Goal: Obtain resource: Download file/media

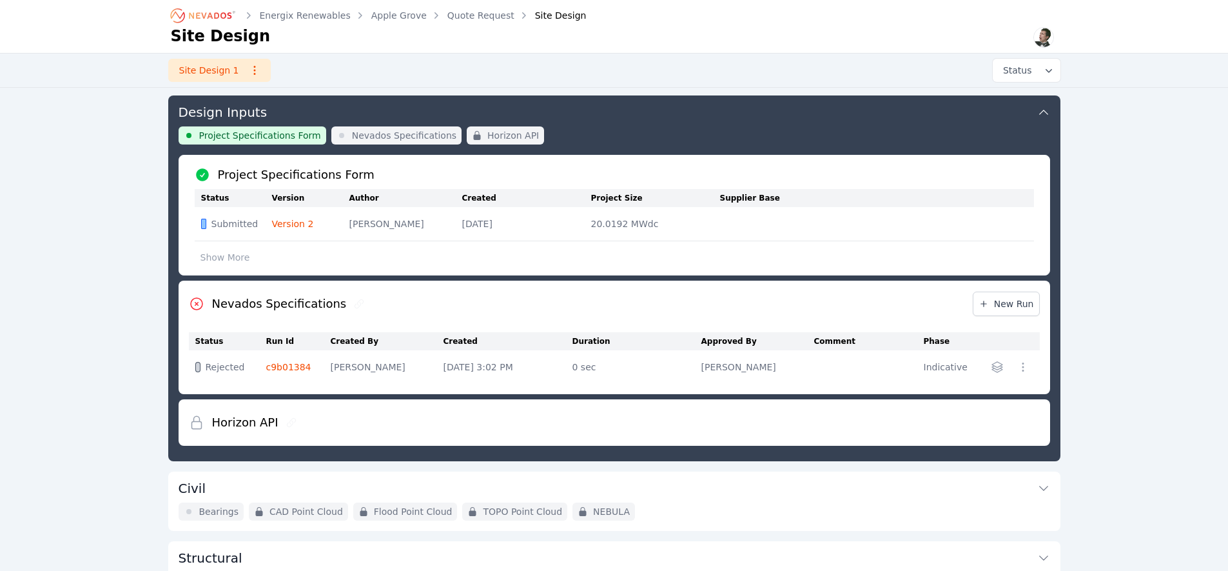
click at [219, 16] on icon "Breadcrumb" at bounding box center [210, 15] width 43 height 6
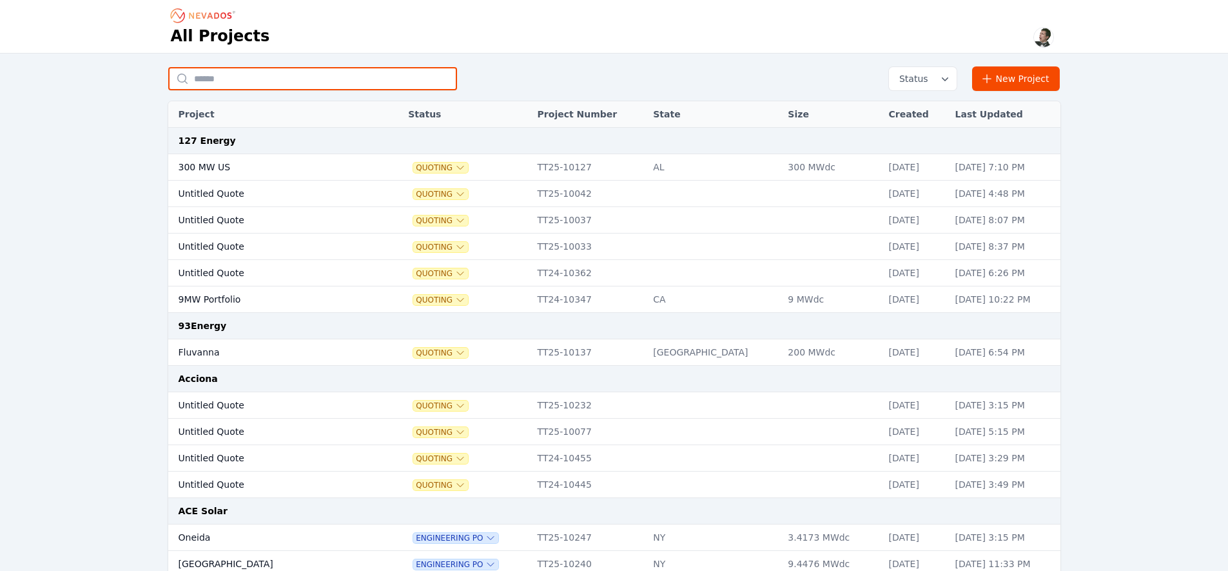
click at [304, 78] on input "text" at bounding box center [312, 78] width 289 height 23
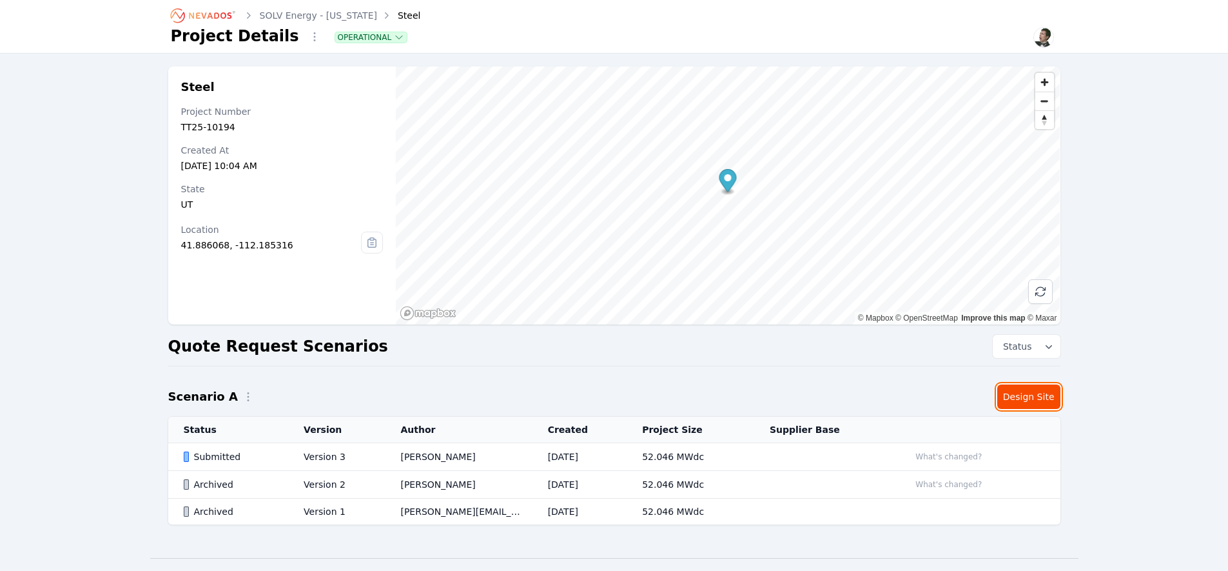
click at [1017, 400] on link "Design Site" at bounding box center [1028, 396] width 63 height 25
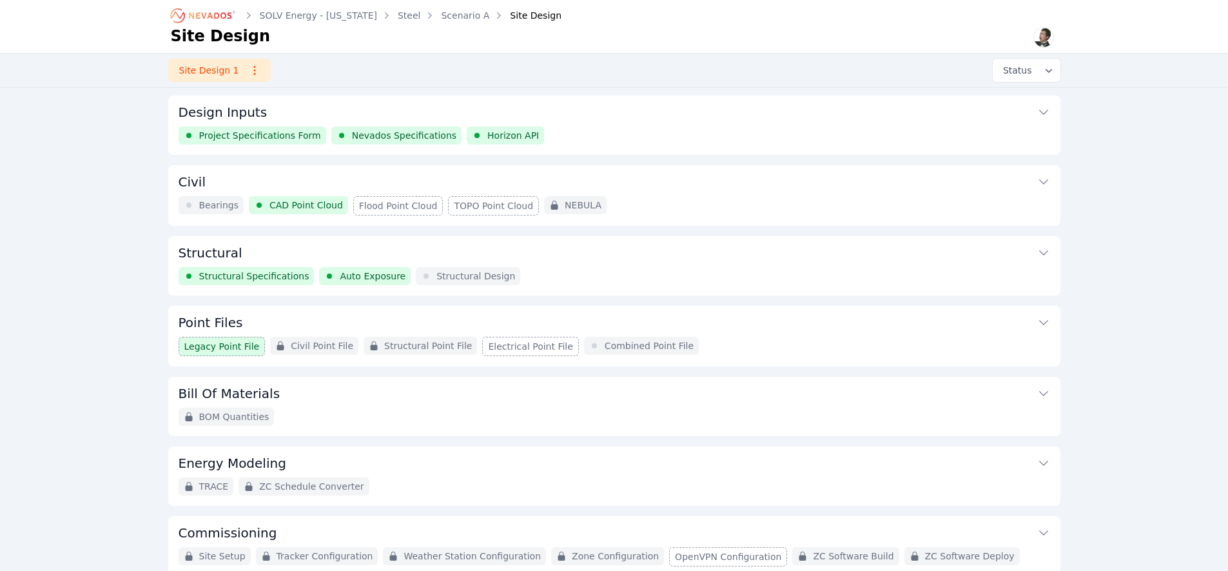
click at [239, 253] on button "Structural" at bounding box center [615, 251] width 872 height 31
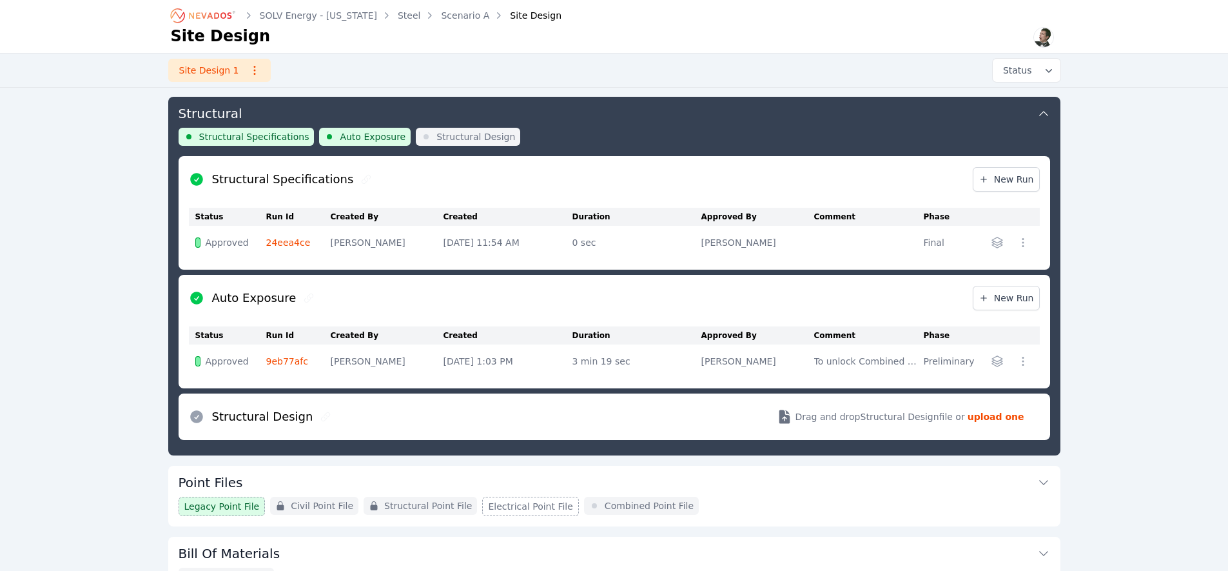
click at [281, 242] on link "24eea4ce" at bounding box center [288, 242] width 44 height 10
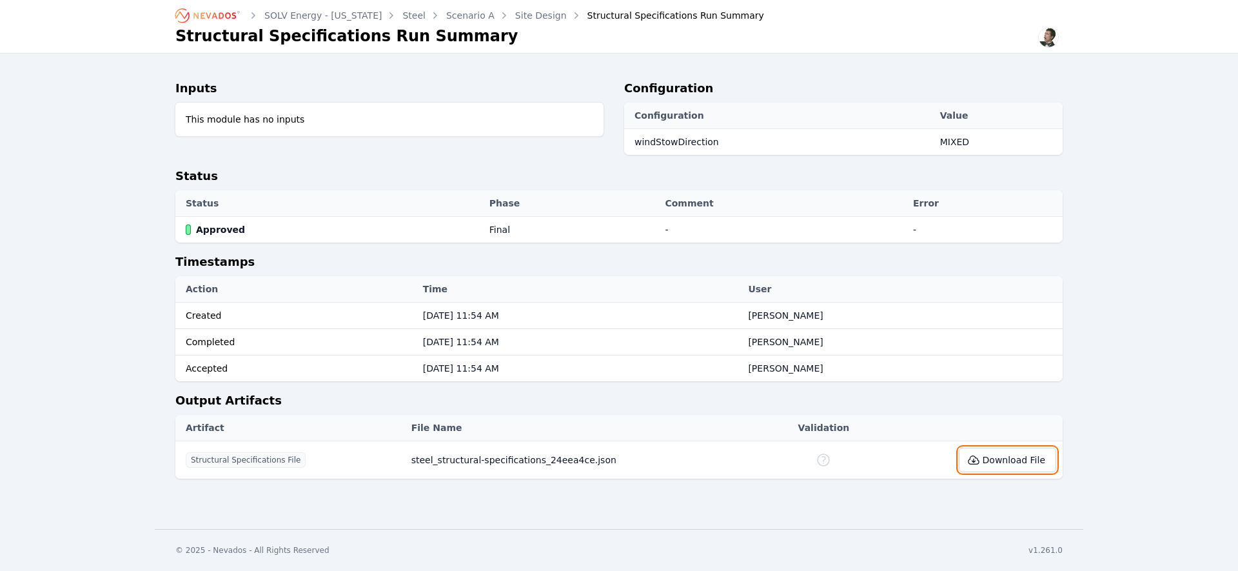
click at [1008, 456] on button "Download File" at bounding box center [1007, 459] width 97 height 25
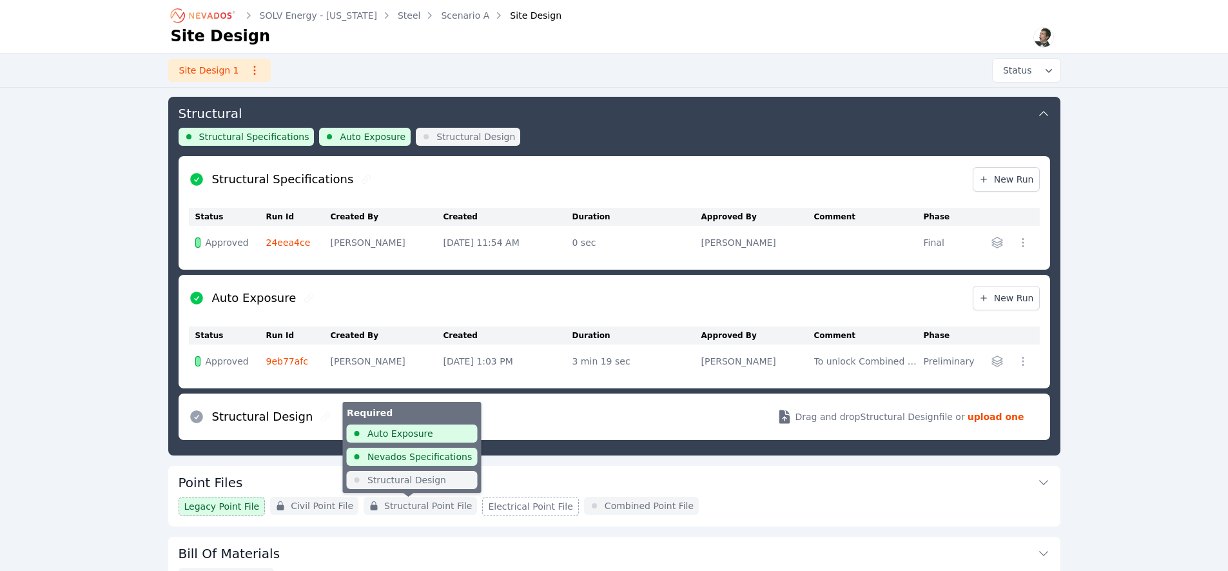
scroll to position [357, 0]
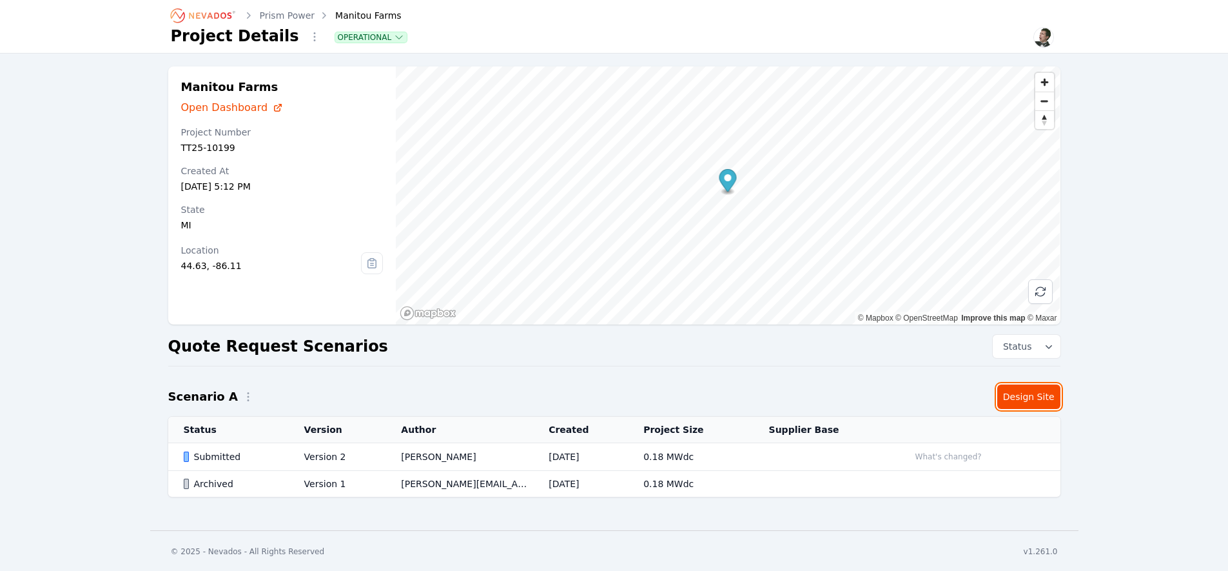
click at [1024, 404] on link "Design Site" at bounding box center [1028, 396] width 63 height 25
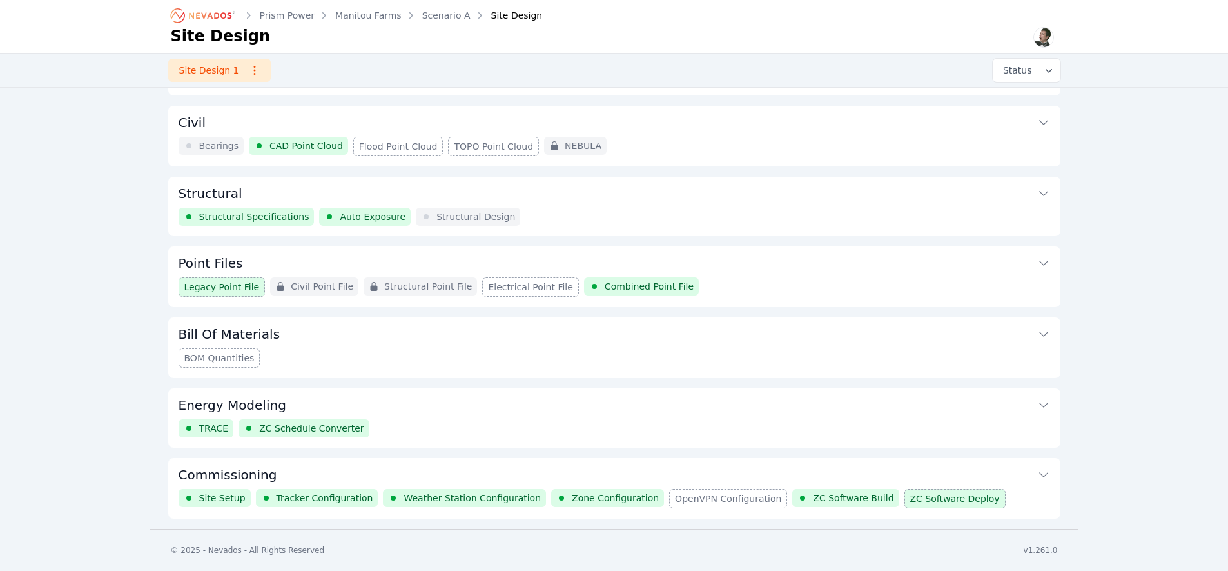
click at [280, 470] on button "Commissioning" at bounding box center [615, 473] width 872 height 31
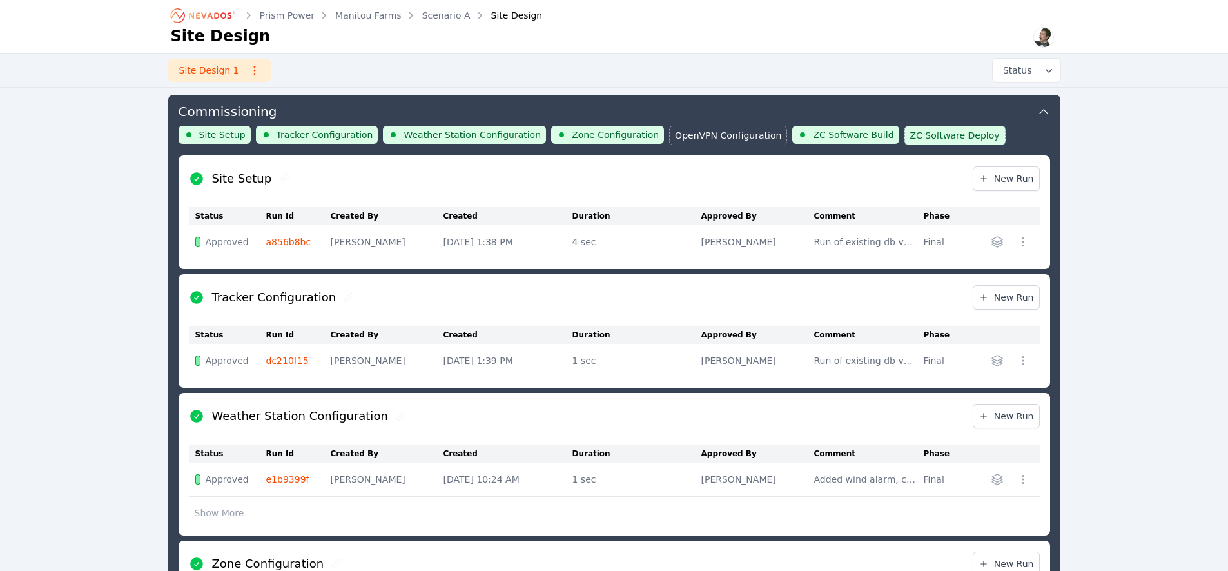
scroll to position [423, 0]
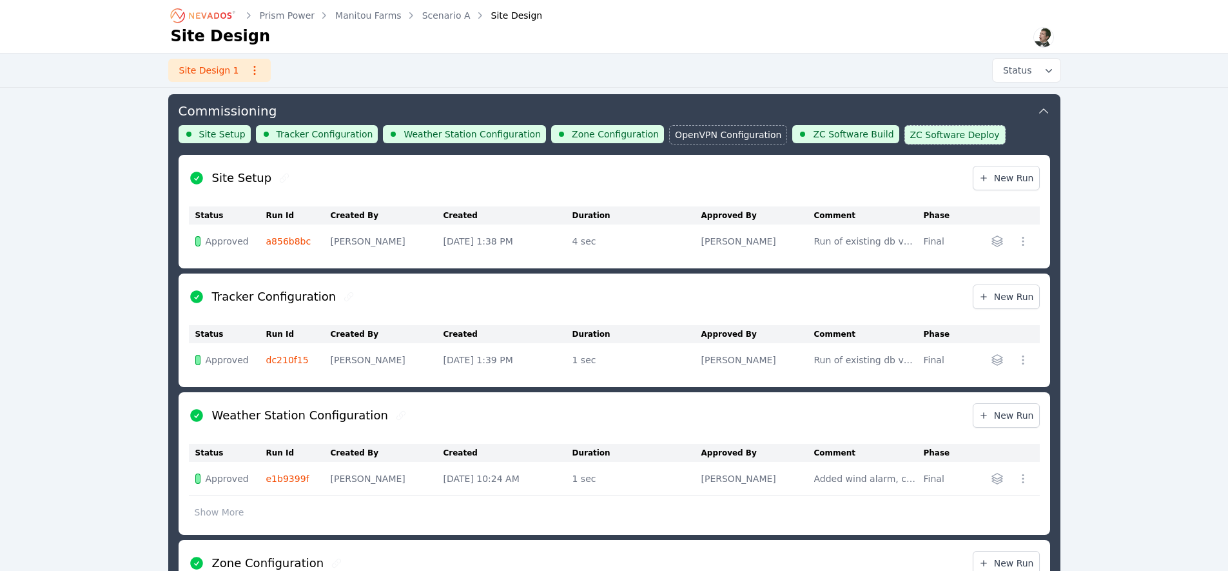
click at [295, 243] on link "a856b8bc" at bounding box center [288, 241] width 45 height 10
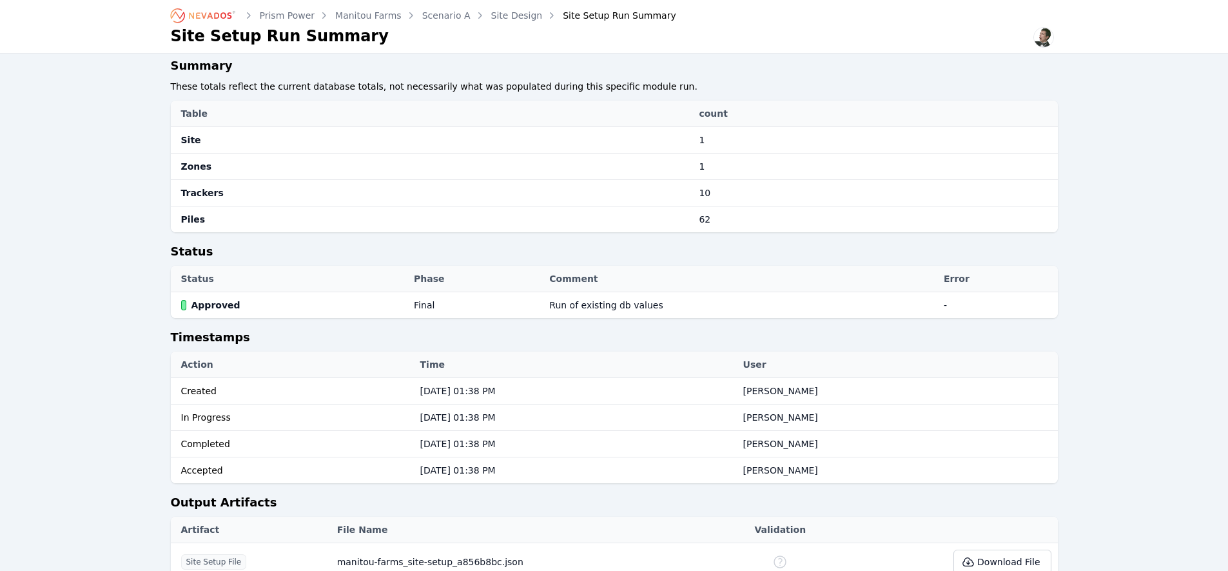
scroll to position [645, 0]
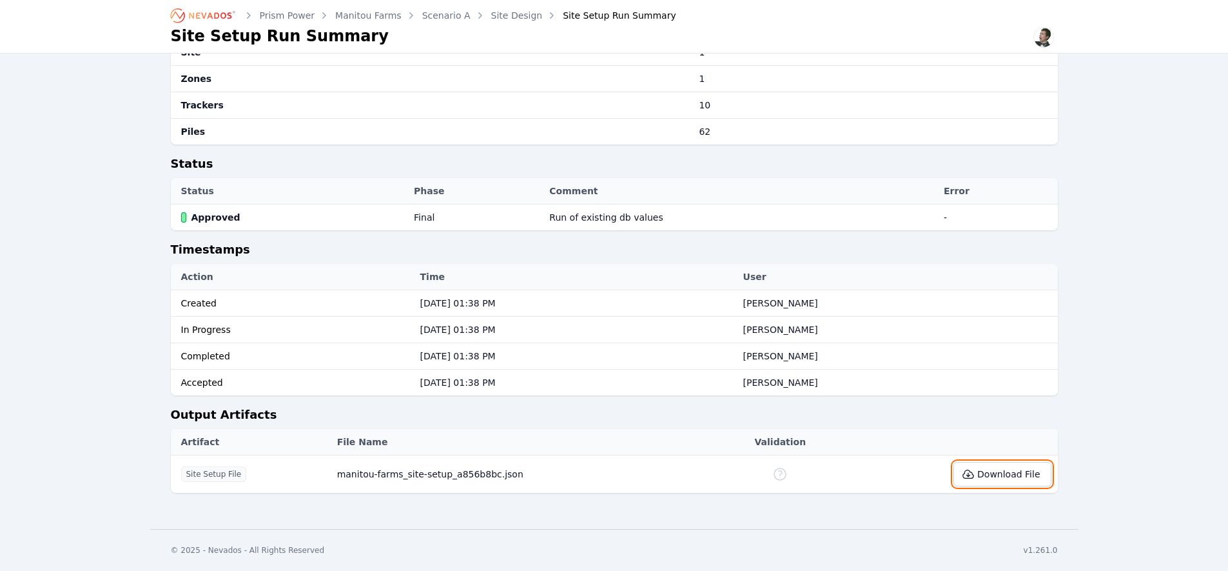
click at [997, 477] on button "Download File" at bounding box center [1002, 474] width 97 height 25
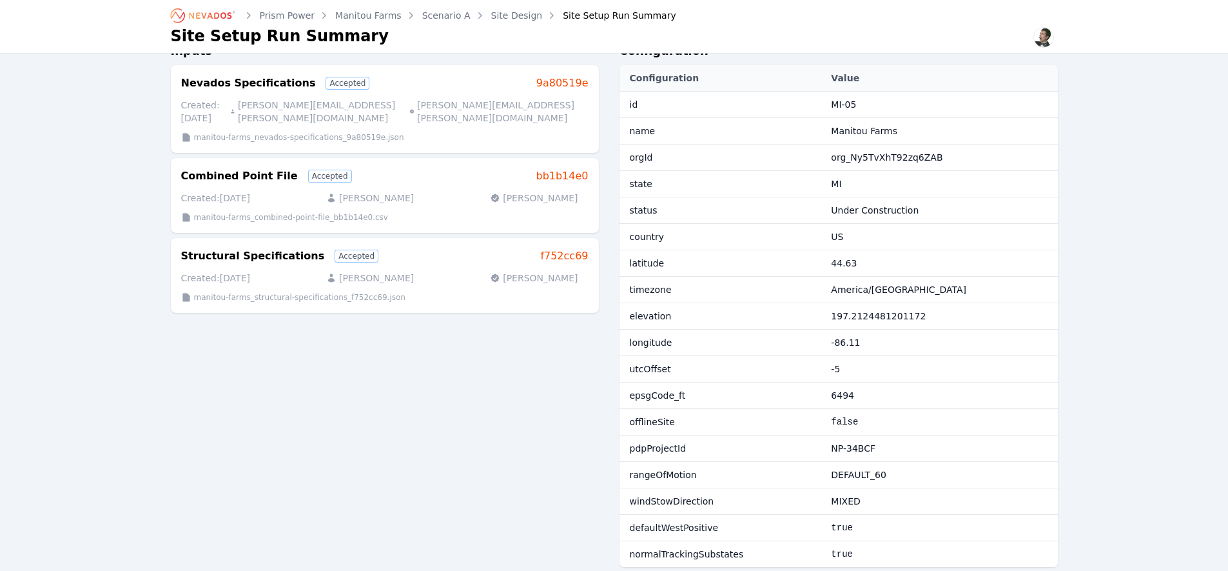
scroll to position [226, 0]
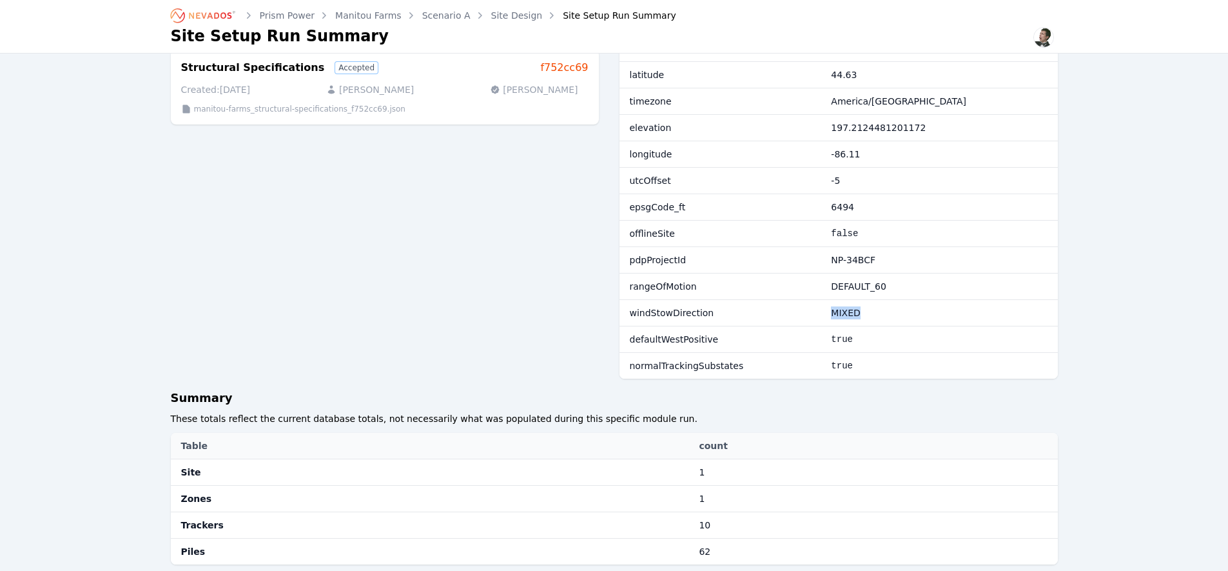
drag, startPoint x: 887, startPoint y: 316, endPoint x: 829, endPoint y: 308, distance: 58.6
click at [829, 308] on tr "windStowDirection MIXED" at bounding box center [839, 313] width 438 height 26
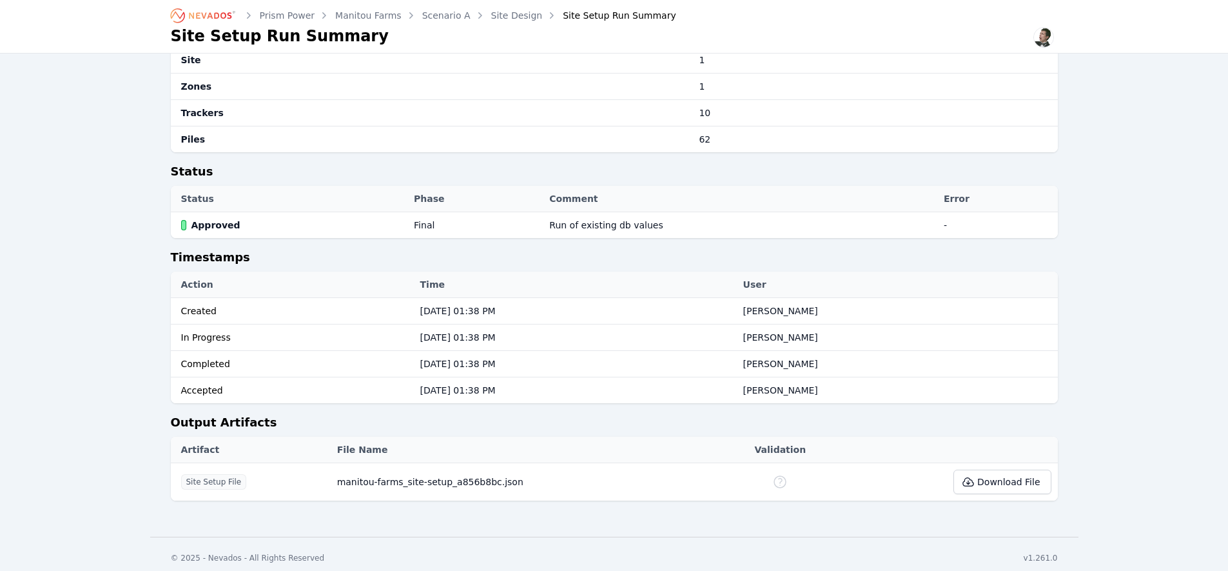
scroll to position [645, 0]
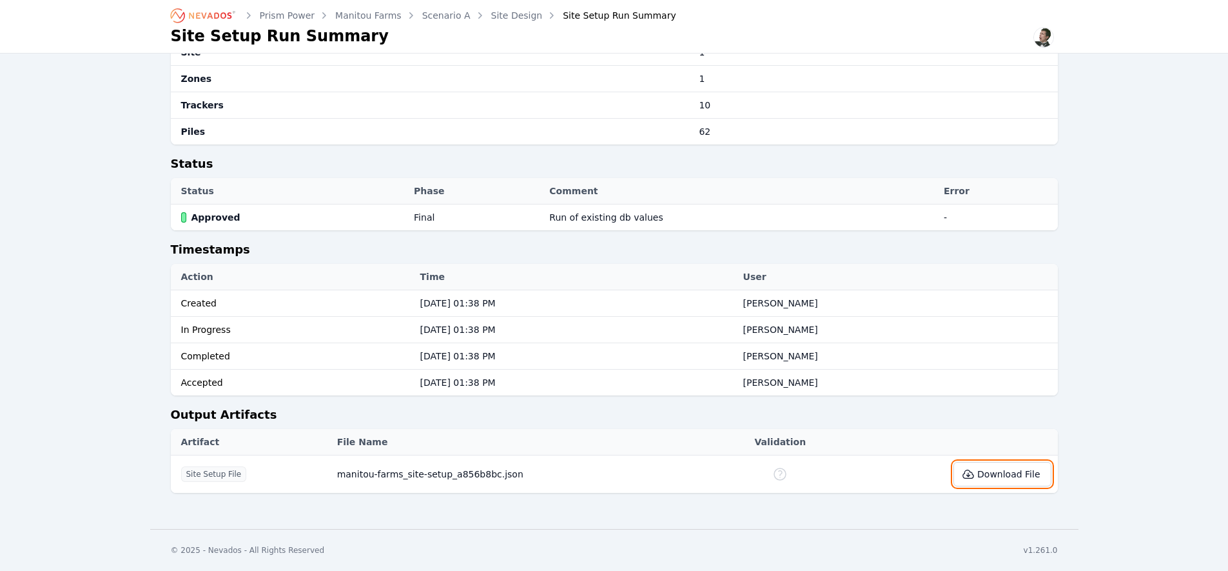
click at [983, 479] on button "Download File" at bounding box center [1002, 474] width 97 height 25
click at [493, 17] on link "Site Design" at bounding box center [517, 15] width 52 height 13
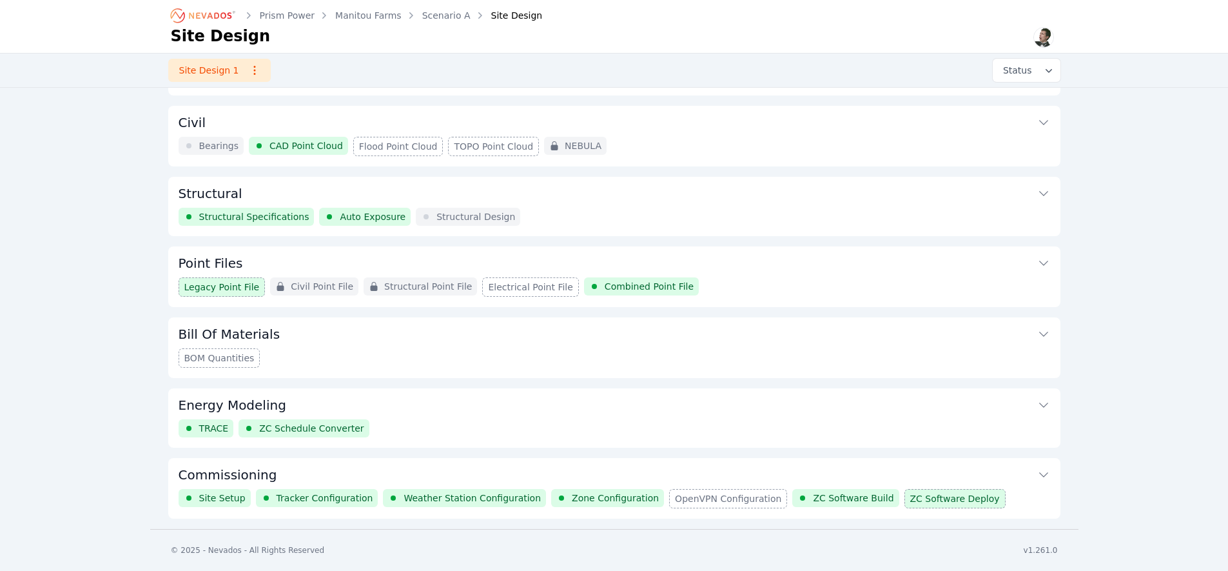
click at [293, 191] on button "Structural" at bounding box center [615, 192] width 872 height 31
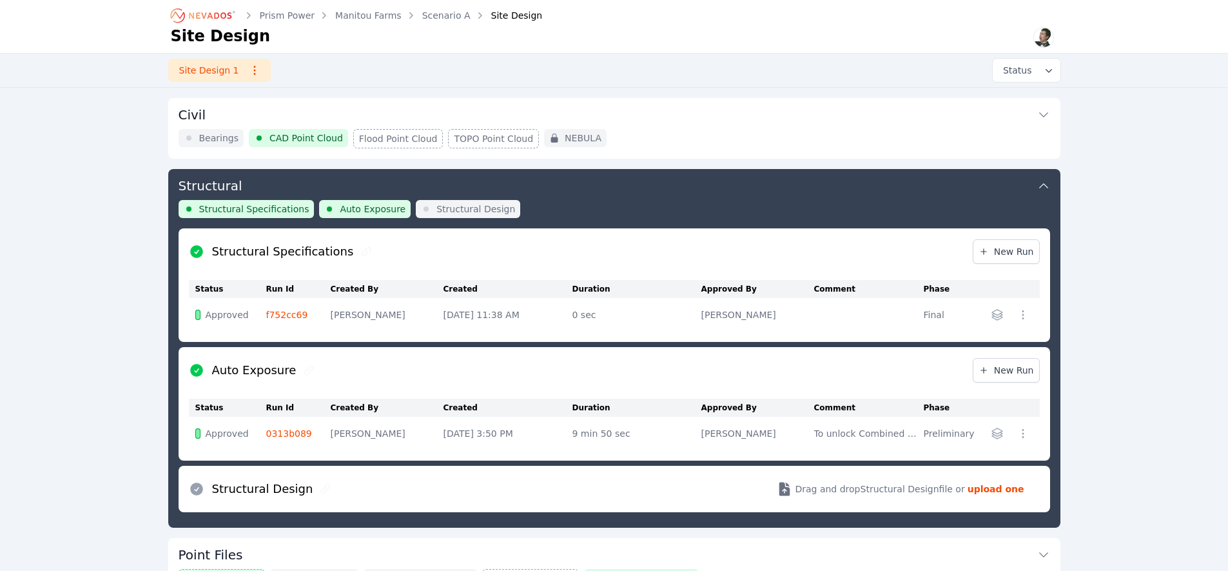
scroll to position [52, 0]
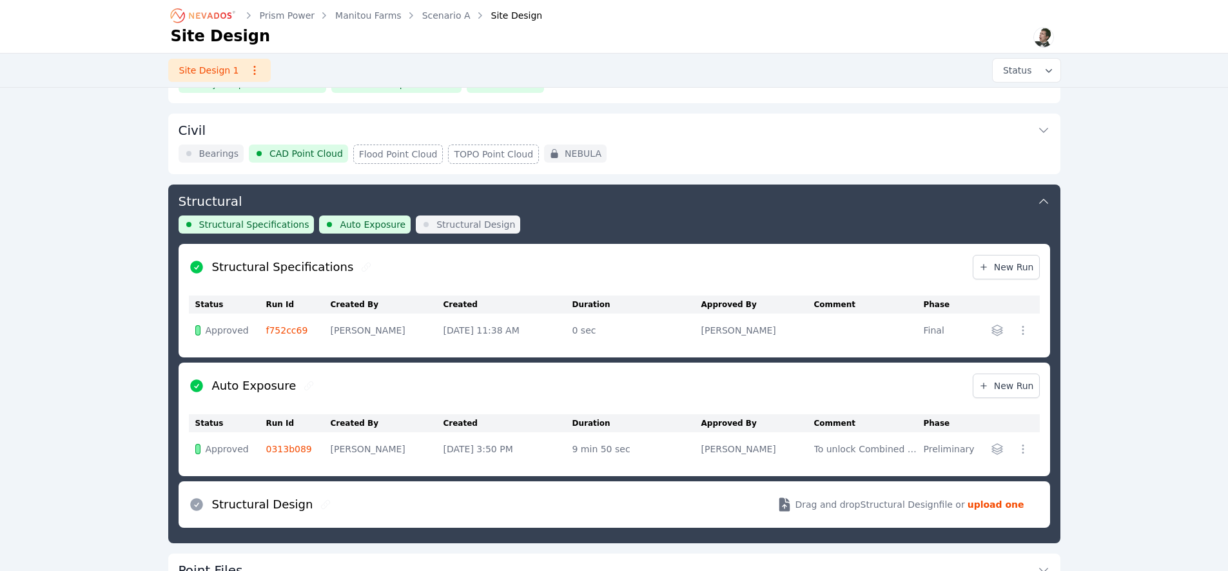
click at [284, 331] on link "f752cc69" at bounding box center [287, 330] width 42 height 10
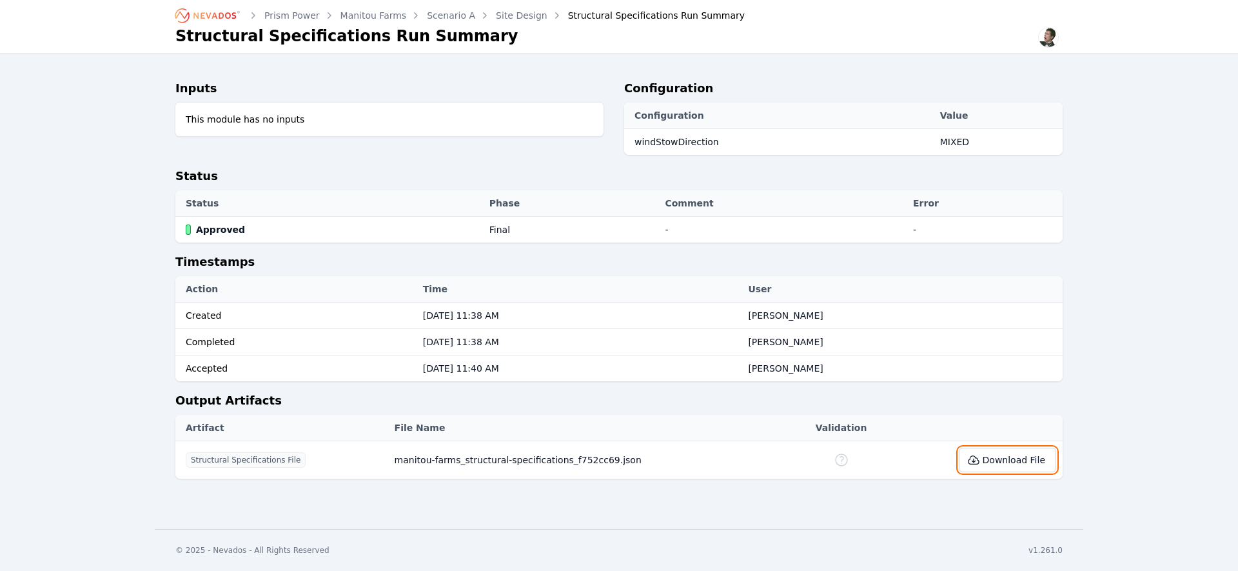
click at [1012, 461] on button "Download File" at bounding box center [1007, 459] width 97 height 25
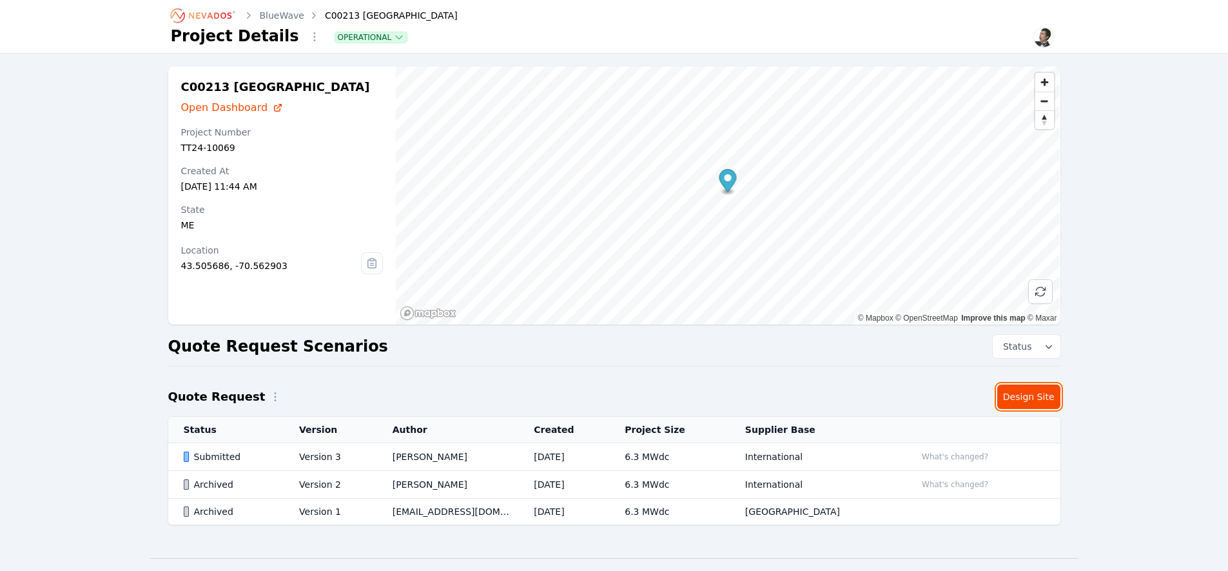
click at [1043, 398] on link "Design Site" at bounding box center [1028, 396] width 63 height 25
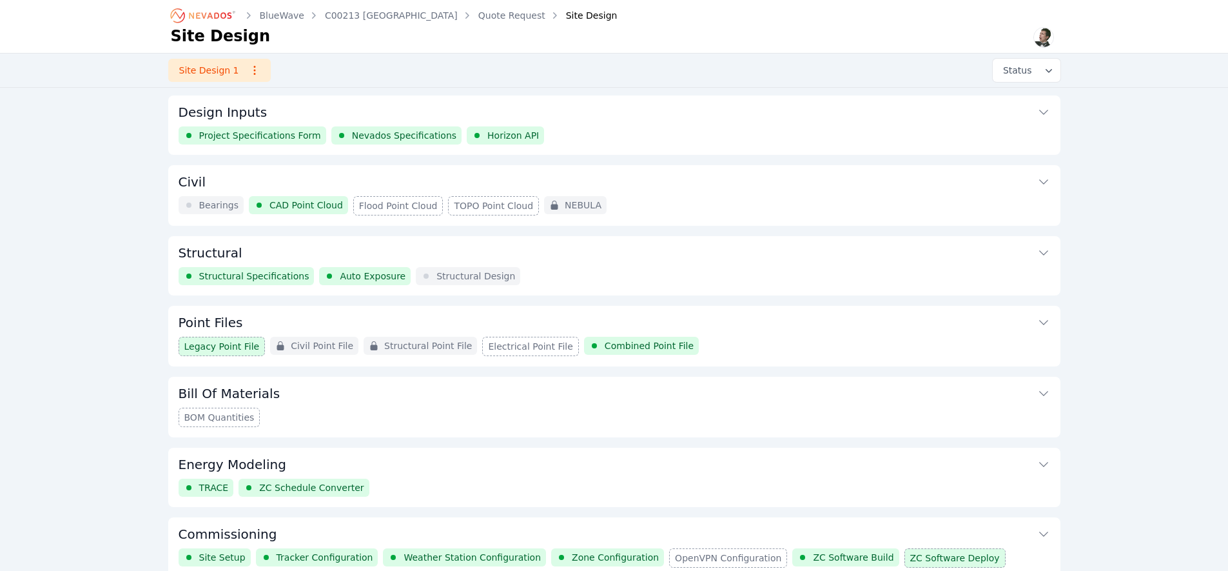
click at [246, 251] on button "Structural" at bounding box center [615, 251] width 872 height 31
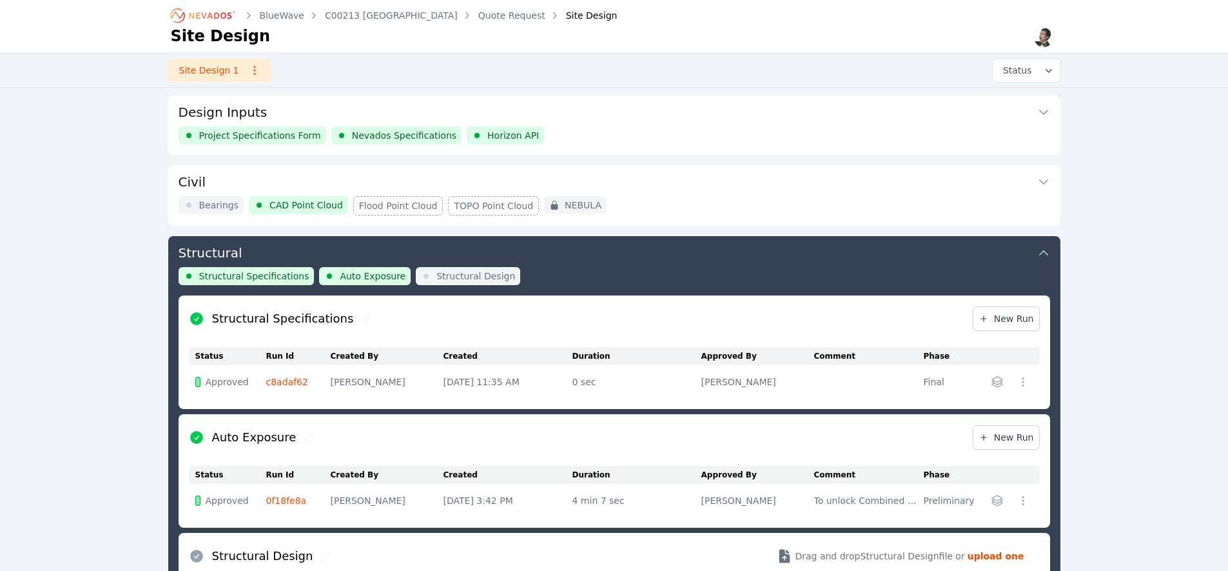
scroll to position [139, 0]
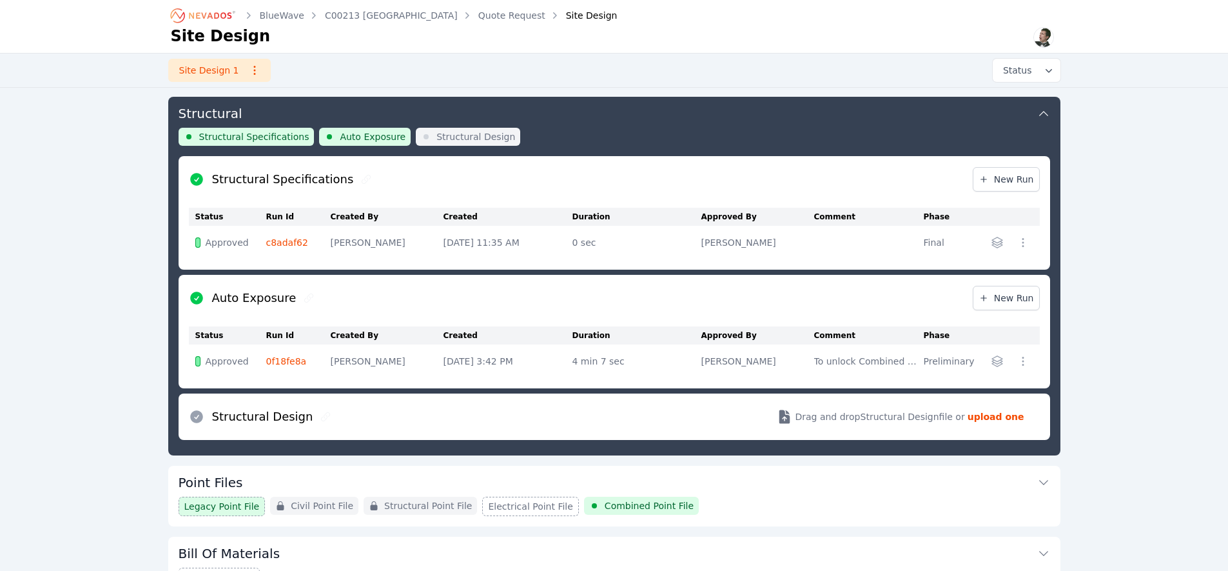
click at [287, 241] on link "c8adaf62" at bounding box center [287, 242] width 42 height 10
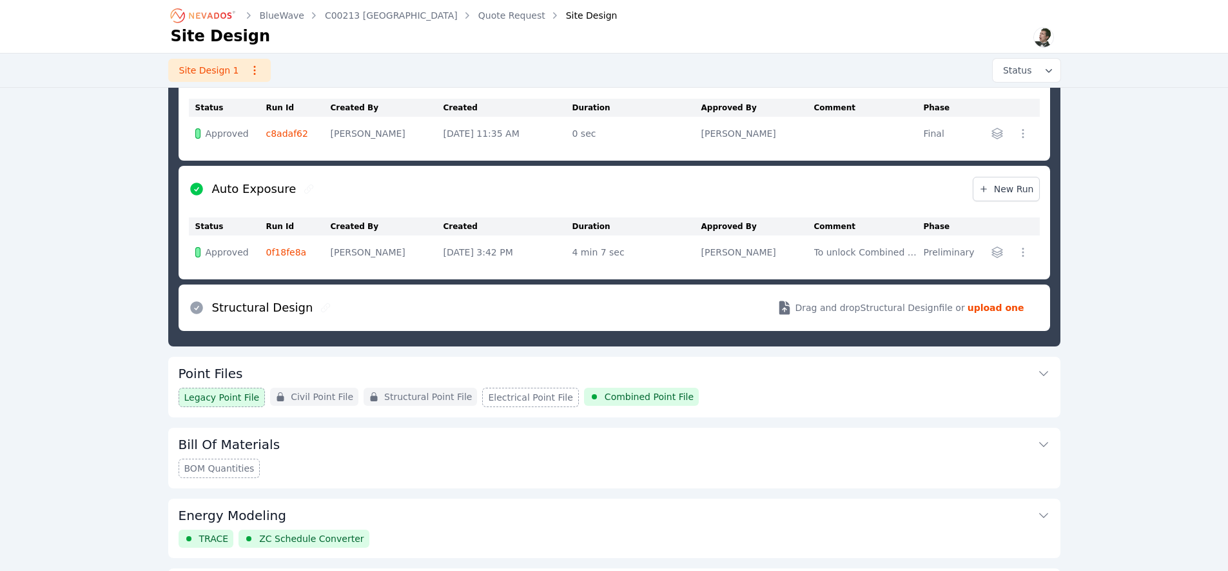
scroll to position [358, 0]
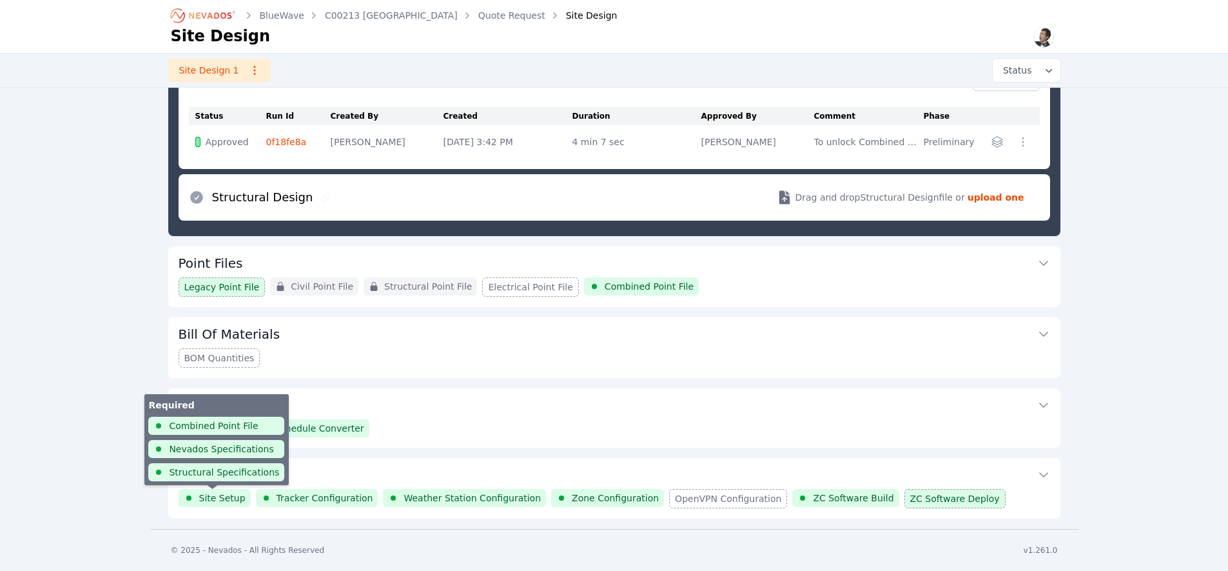
click at [224, 500] on span "Site Setup" at bounding box center [222, 497] width 46 height 13
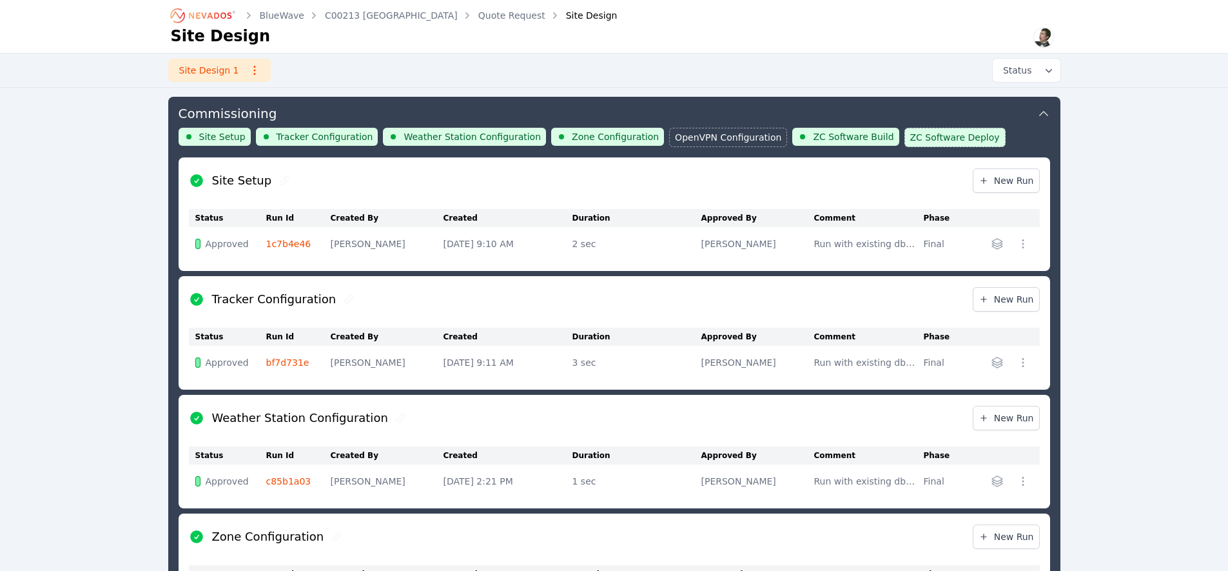
click at [283, 244] on link "1c7b4e46" at bounding box center [288, 244] width 45 height 10
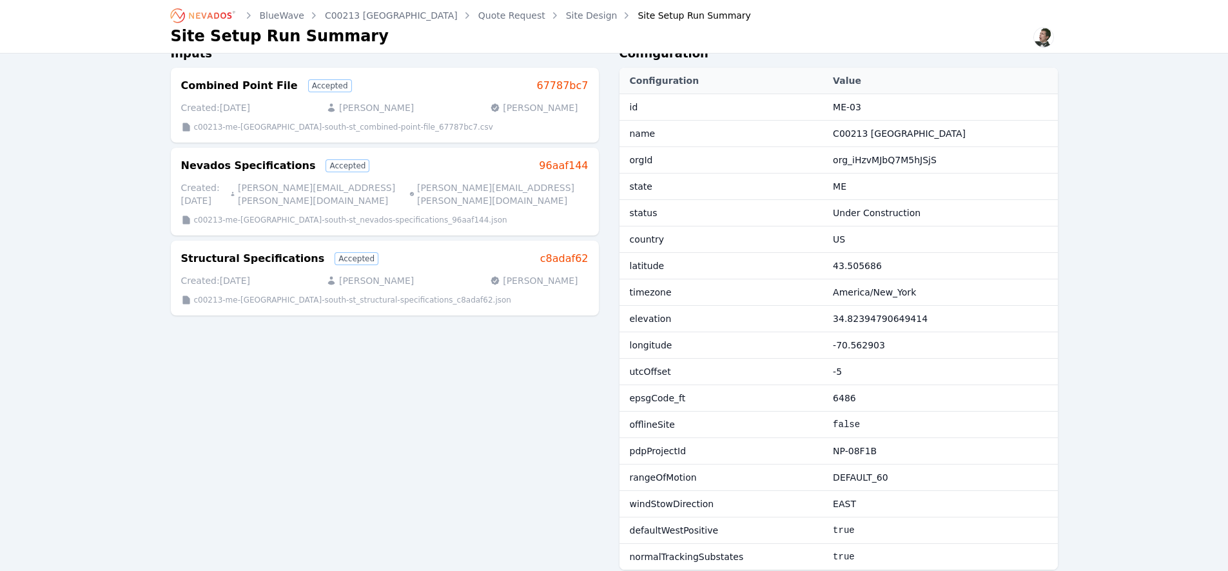
scroll to position [54, 0]
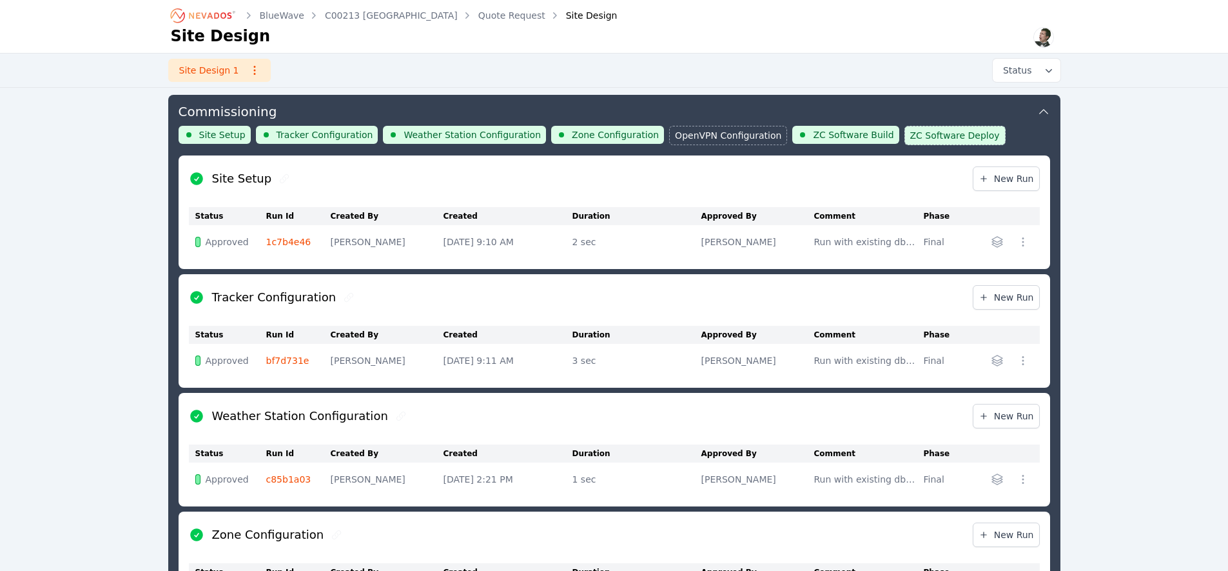
scroll to position [423, 0]
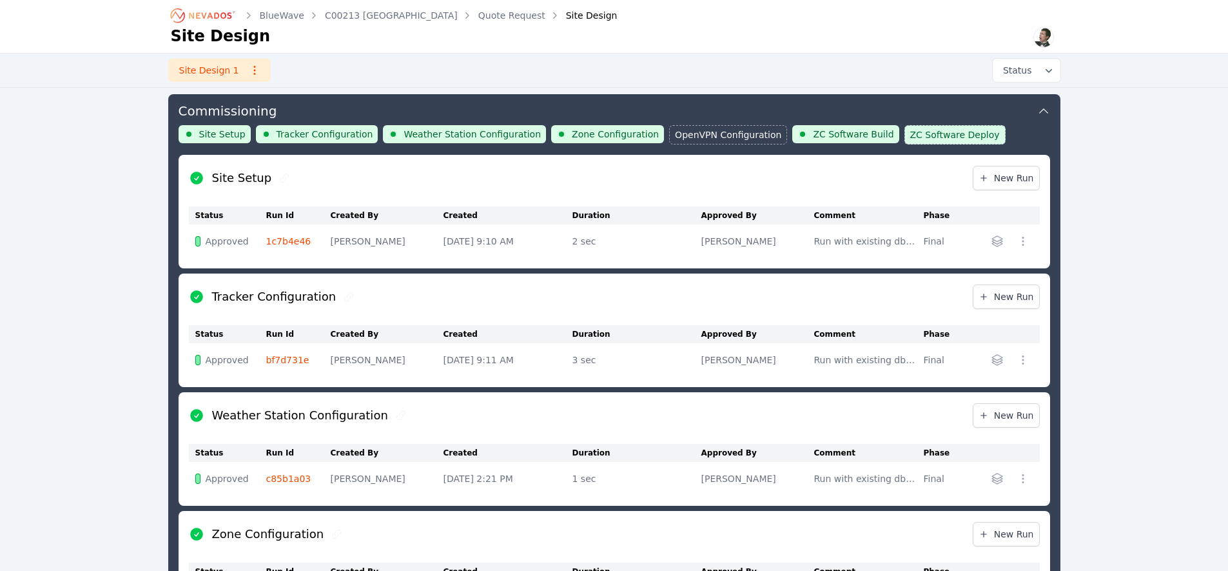
click at [286, 232] on td "1c7b4e46" at bounding box center [298, 241] width 64 height 34
click at [286, 236] on link "1c7b4e46" at bounding box center [288, 241] width 45 height 10
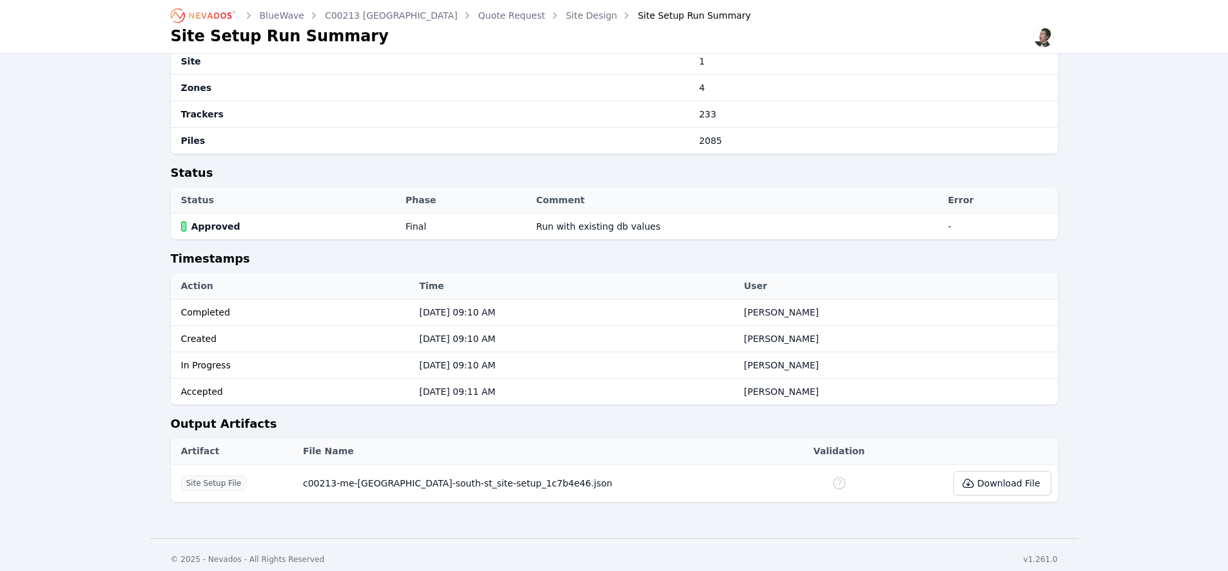
scroll to position [645, 0]
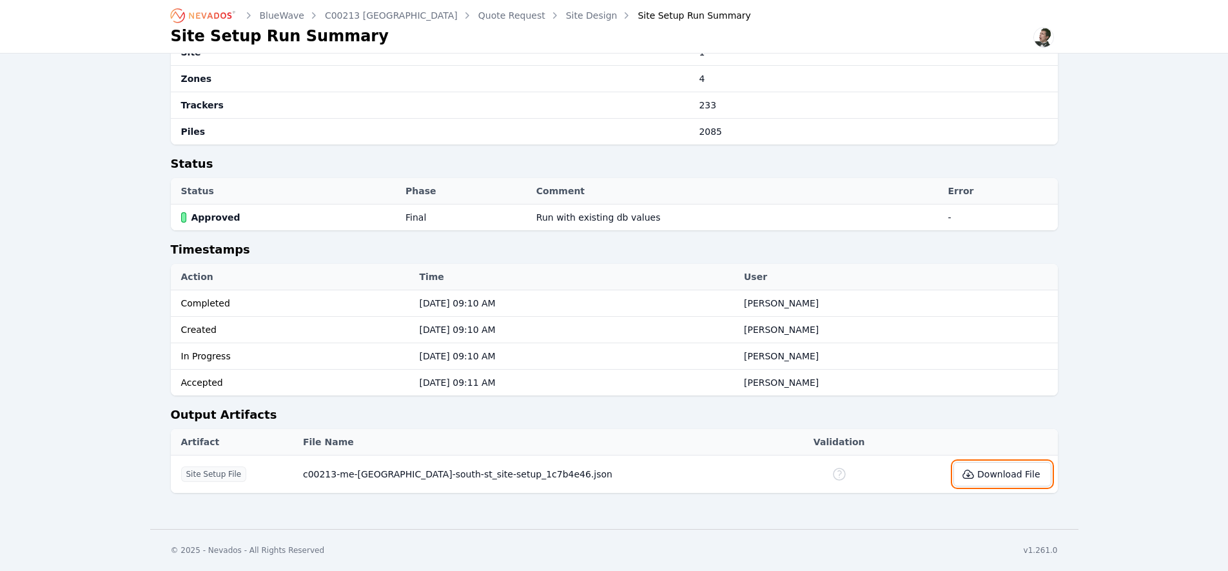
click at [988, 476] on button "Download File" at bounding box center [1002, 474] width 97 height 25
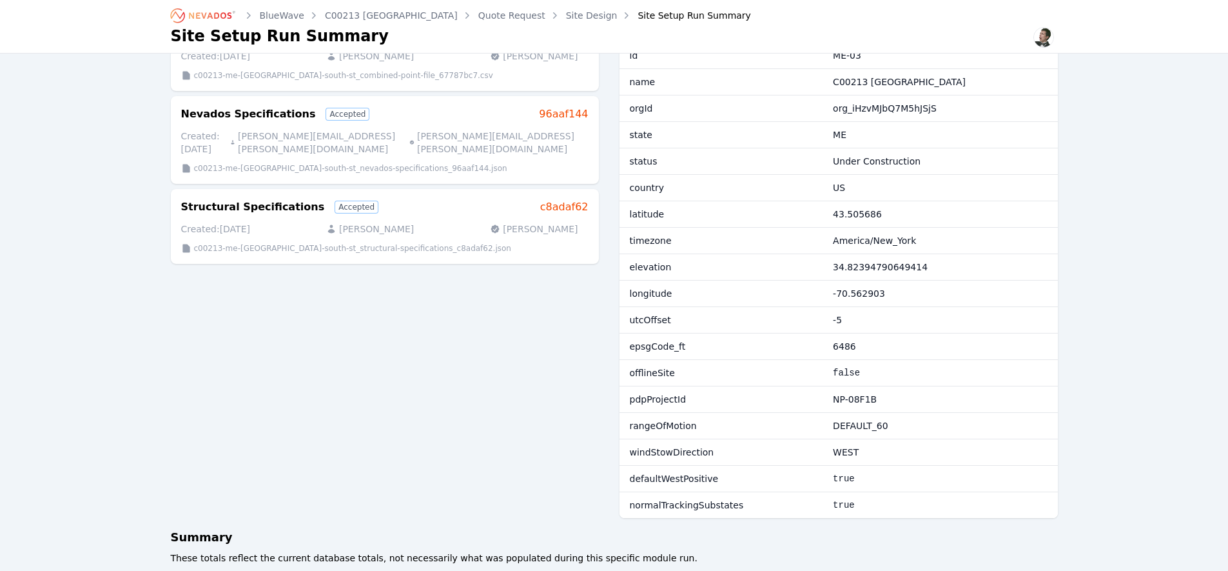
scroll to position [0, 0]
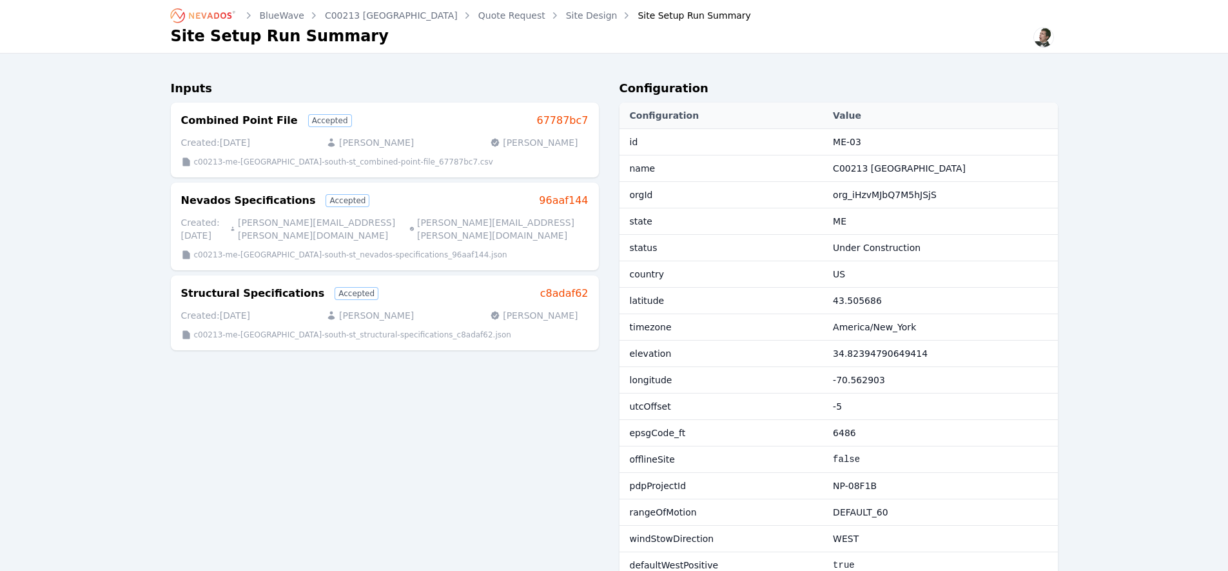
click at [567, 12] on link "Site Design" at bounding box center [592, 15] width 52 height 13
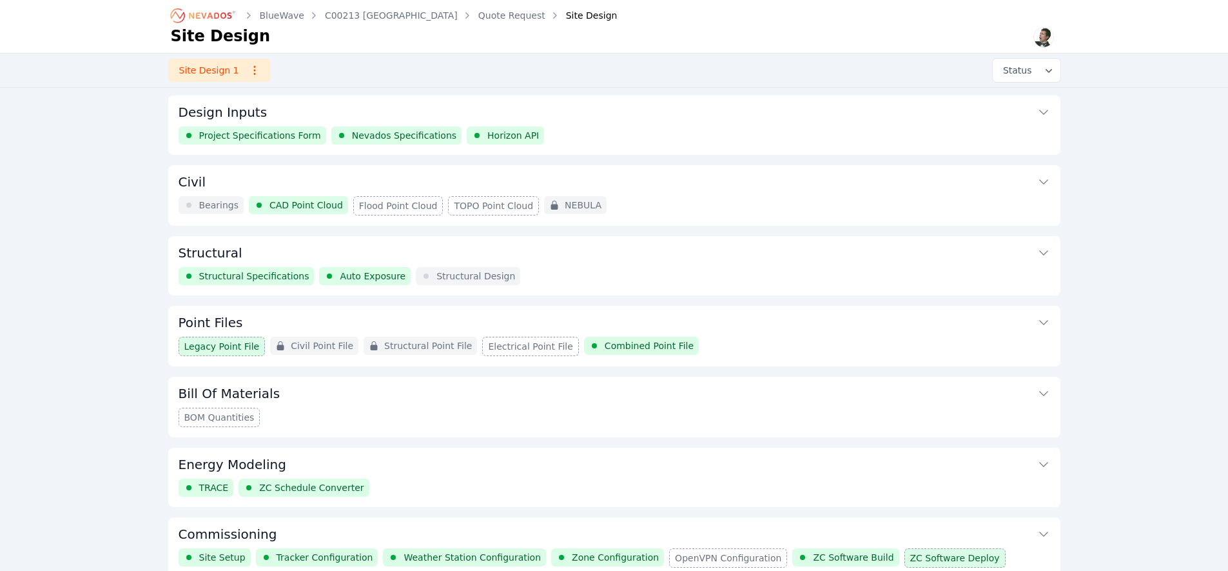
click at [270, 262] on button "Structural" at bounding box center [615, 251] width 872 height 31
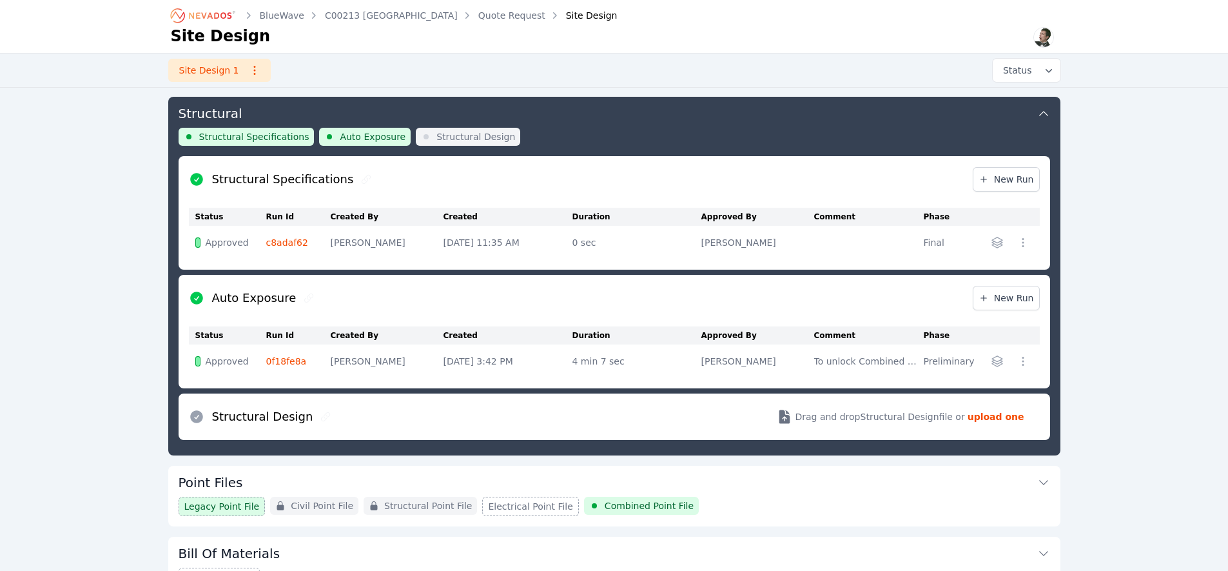
click at [280, 246] on link "c8adaf62" at bounding box center [287, 242] width 42 height 10
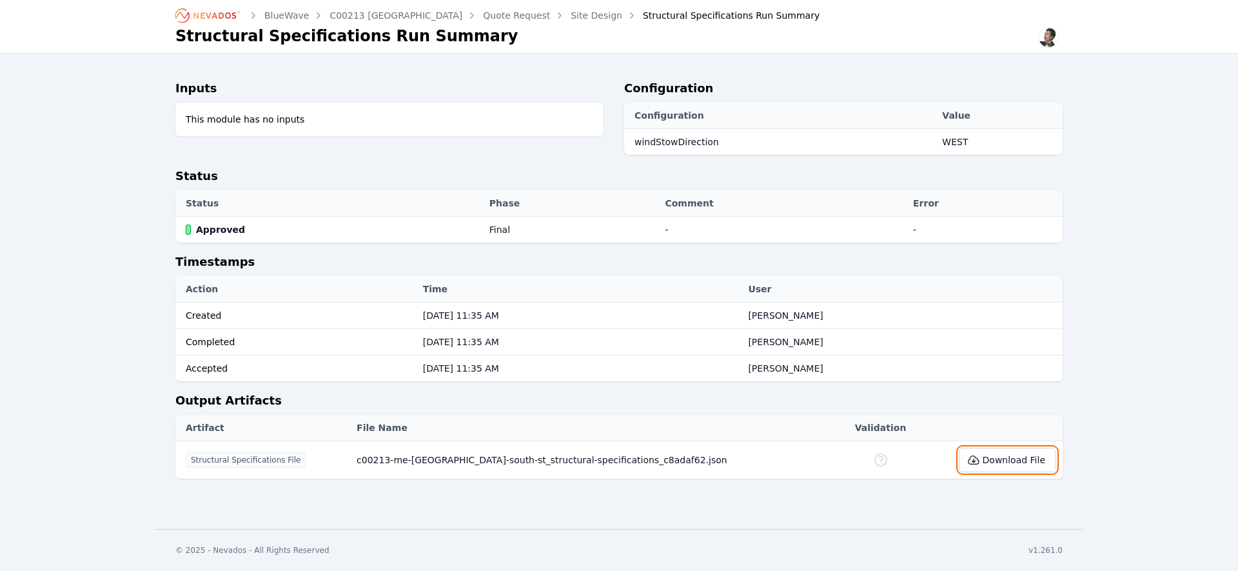
click at [1000, 456] on button "Download File" at bounding box center [1007, 459] width 97 height 25
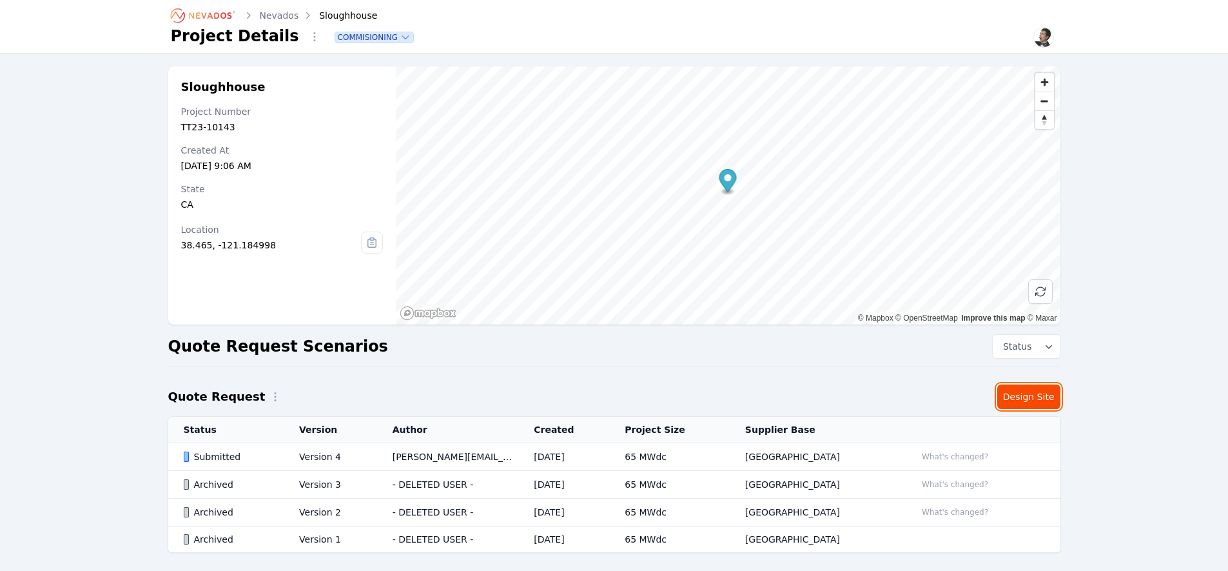
click at [1041, 401] on link "Design Site" at bounding box center [1028, 396] width 63 height 25
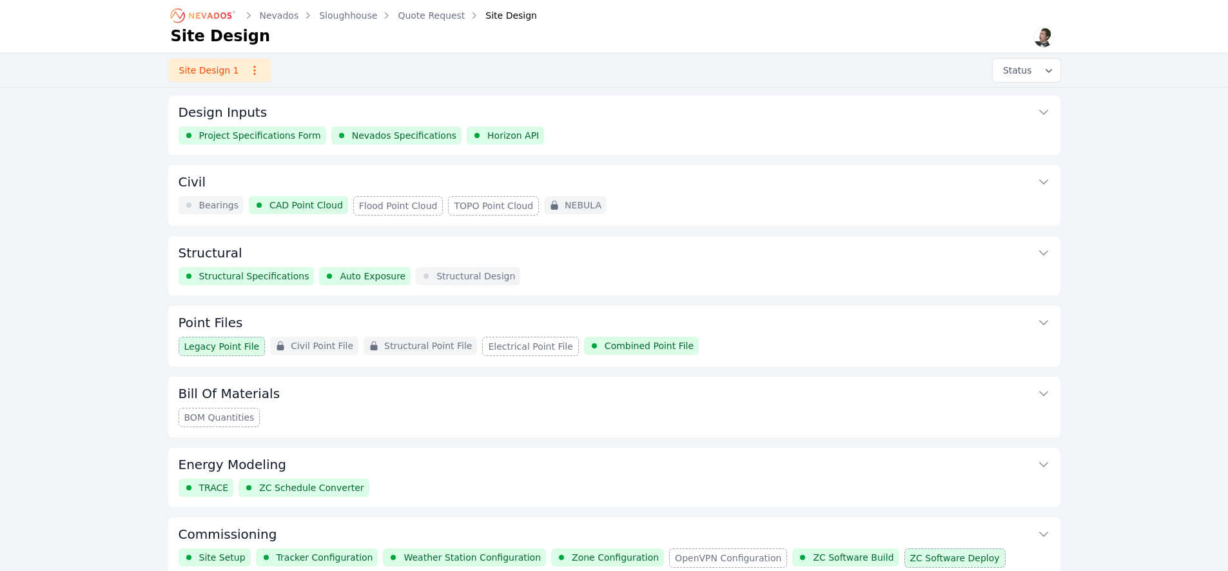
click at [282, 259] on button "Structural" at bounding box center [615, 251] width 872 height 31
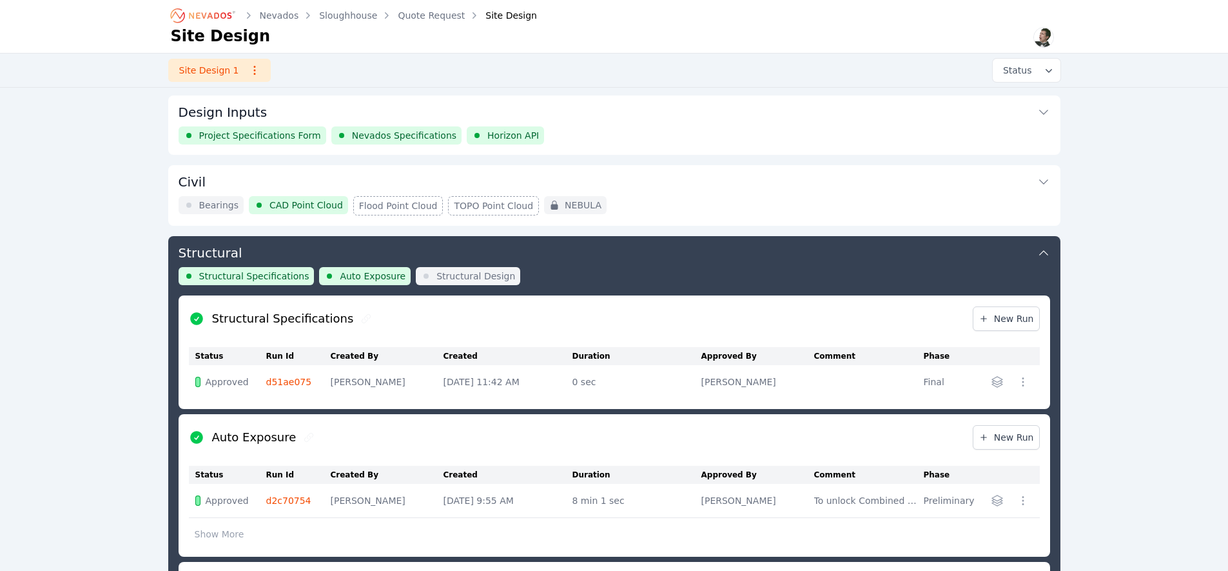
scroll to position [139, 0]
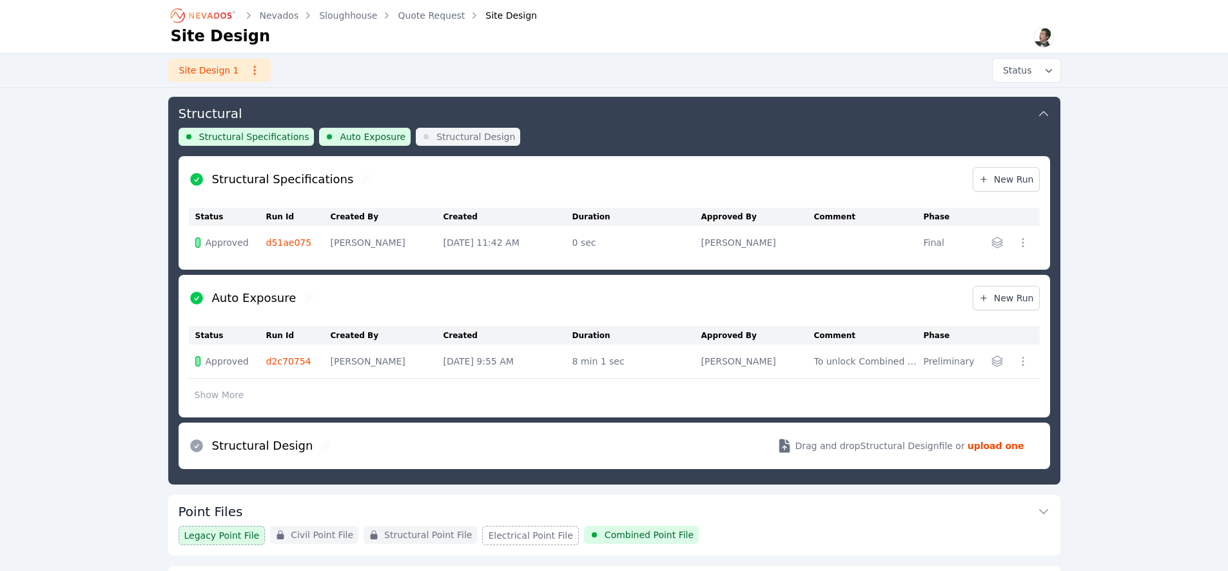
click at [291, 237] on link "d51ae075" at bounding box center [289, 242] width 46 height 10
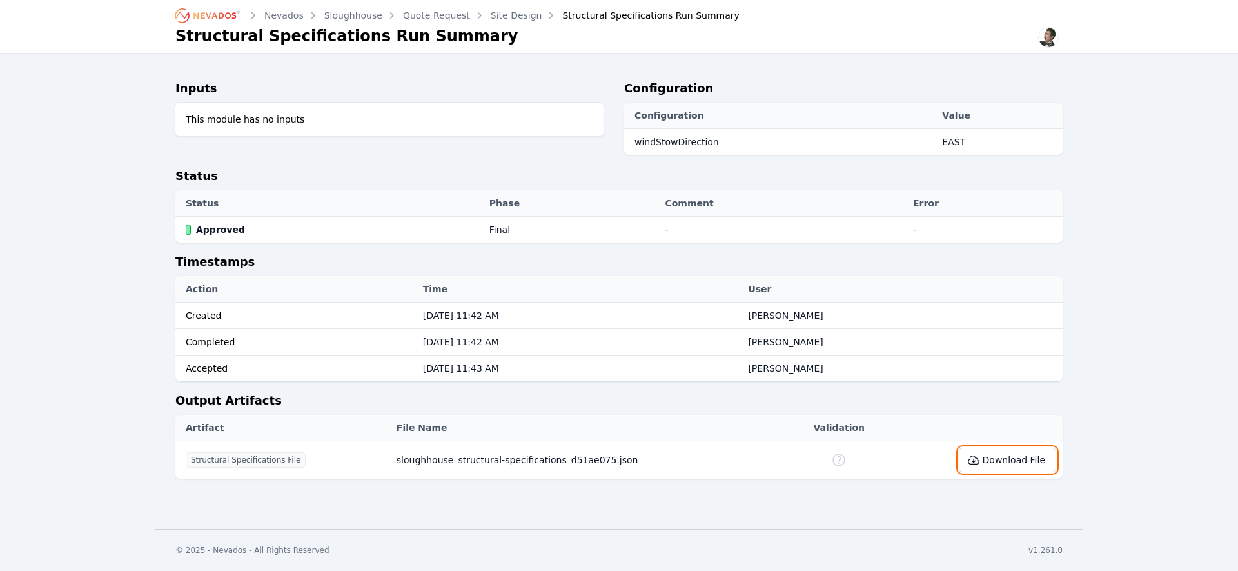
click at [1017, 460] on button "Download File" at bounding box center [1007, 459] width 97 height 25
click at [515, 14] on link "Site Design" at bounding box center [517, 15] width 52 height 13
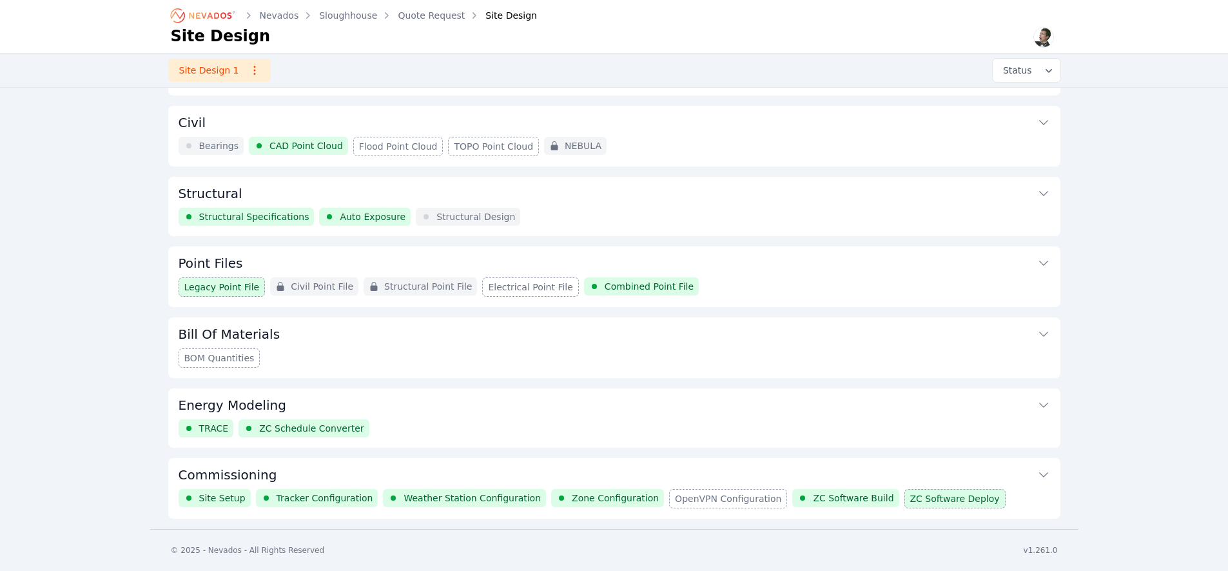
click at [223, 466] on h3 "Commissioning" at bounding box center [228, 475] width 99 height 18
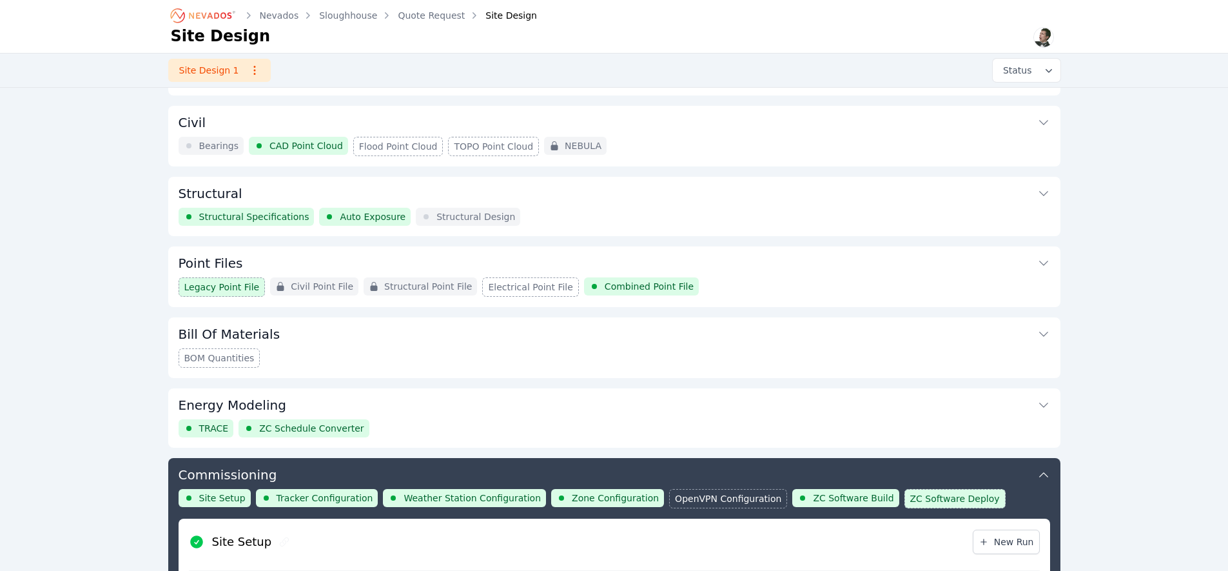
scroll to position [420, 0]
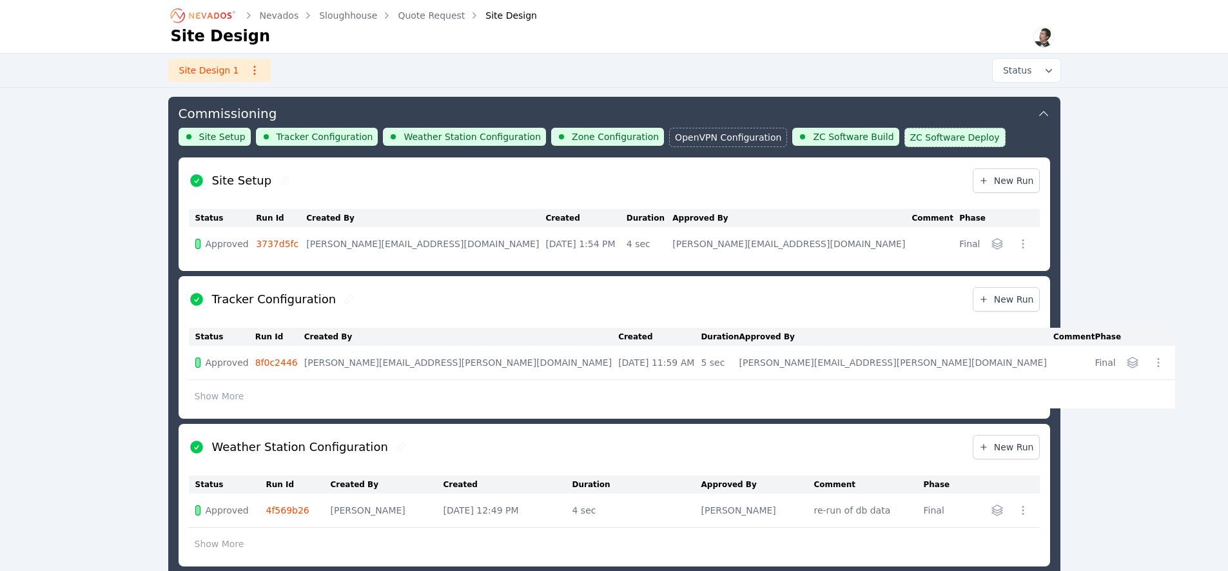
click at [285, 241] on link "3737d5fc" at bounding box center [277, 244] width 43 height 10
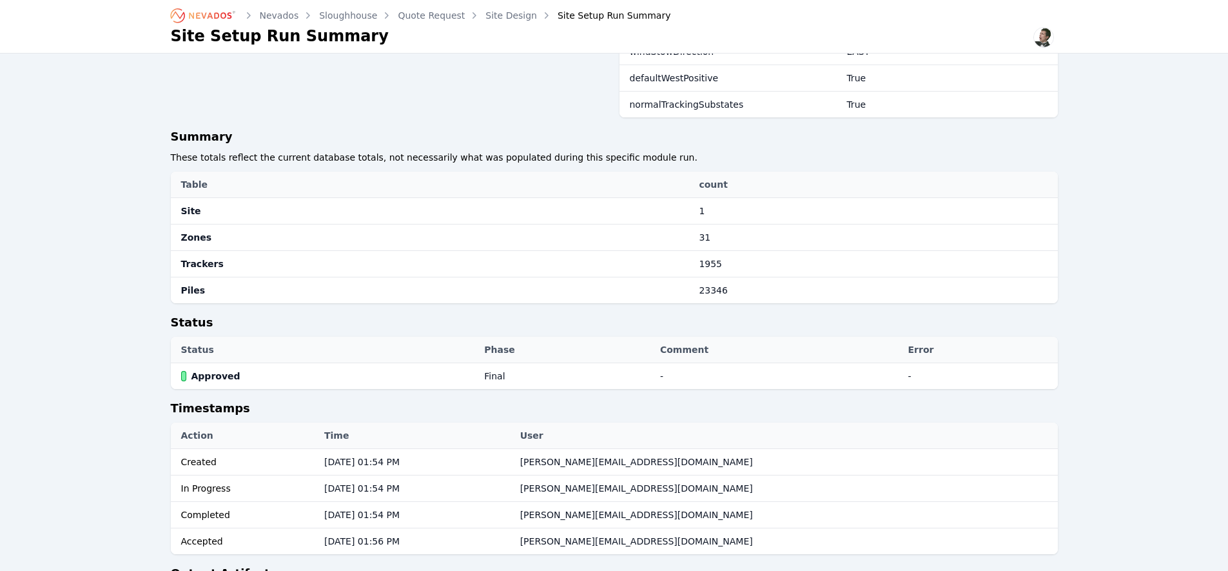
scroll to position [645, 0]
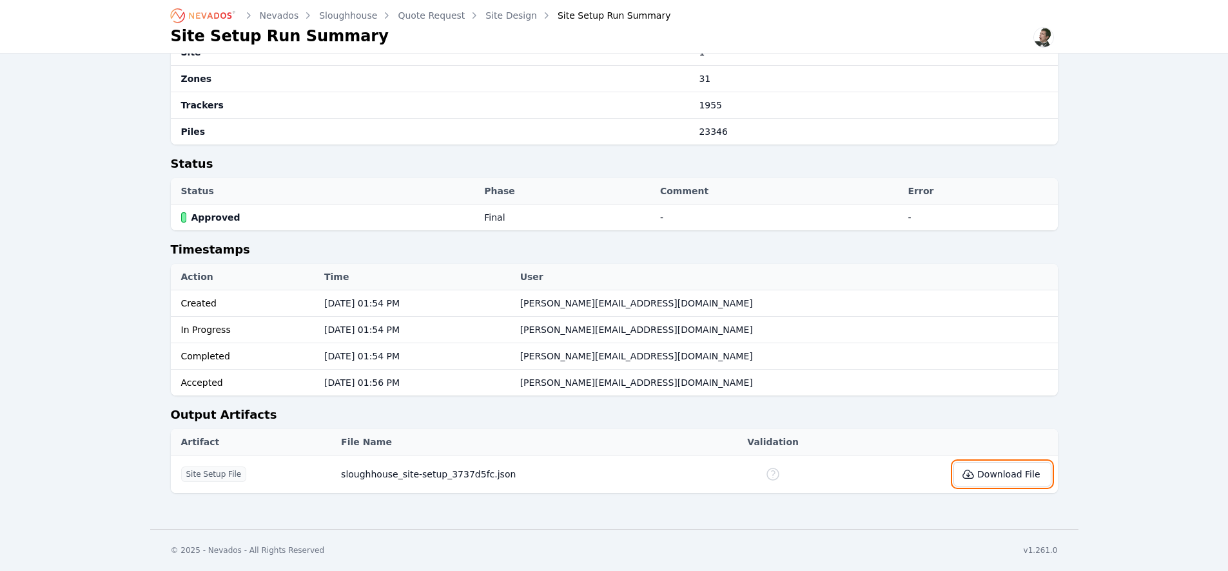
click at [1000, 478] on button "Download File" at bounding box center [1002, 474] width 97 height 25
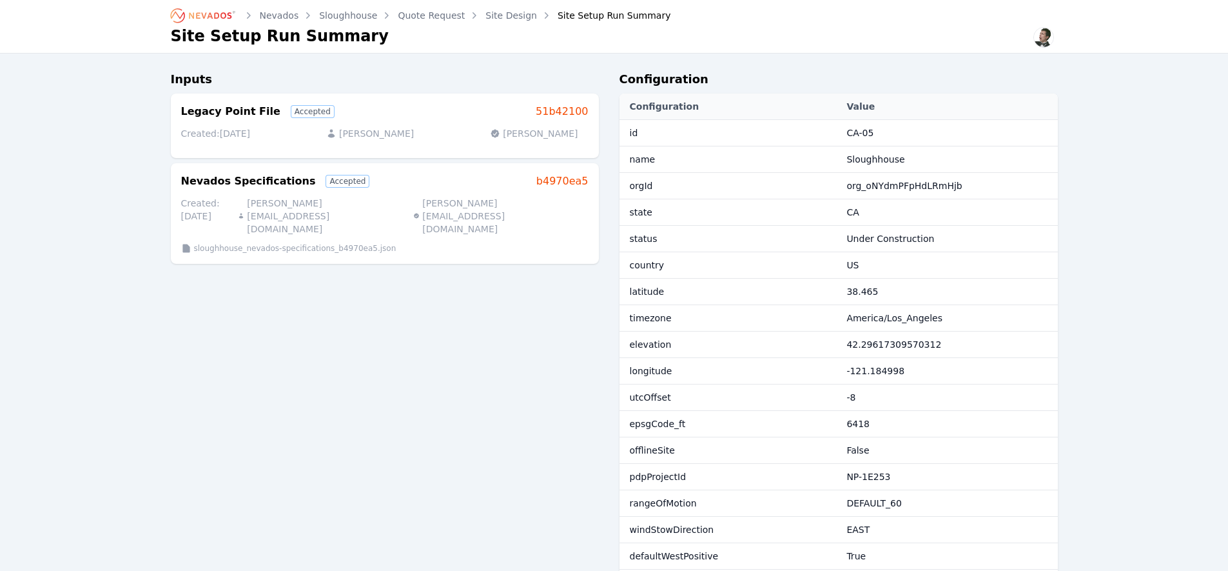
scroll to position [0, 0]
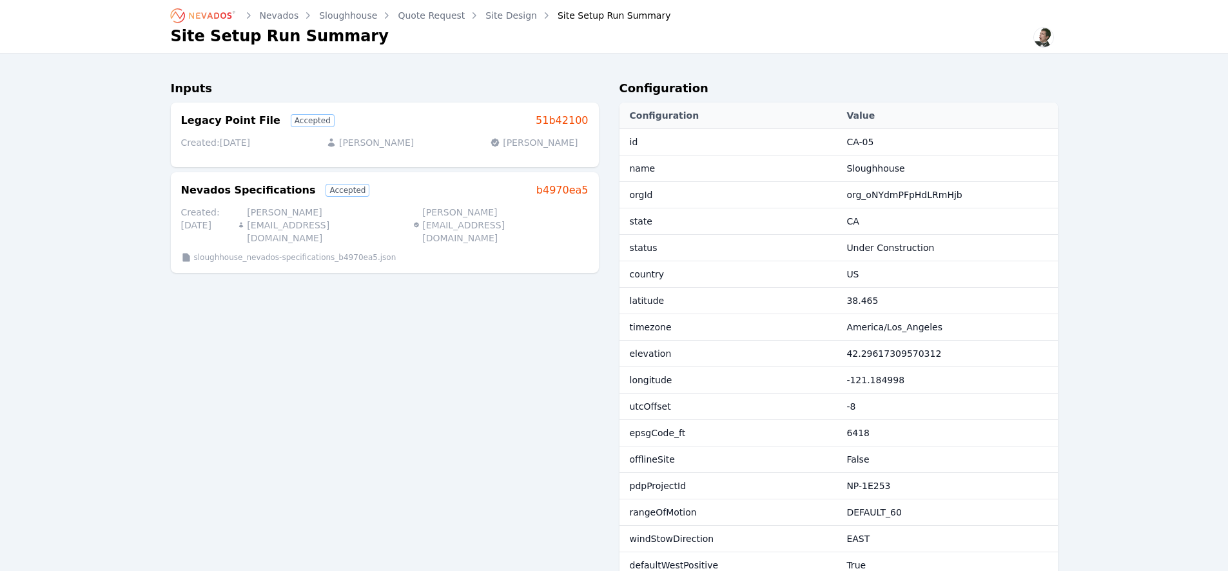
click at [580, 13] on div "Site Setup Run Summary" at bounding box center [605, 15] width 131 height 13
click at [516, 22] on ol "Nevados Sloughhouse Quote Request Site Design Site Setup Run Summary" at bounding box center [421, 15] width 500 height 21
click at [516, 20] on link "Site Design" at bounding box center [512, 15] width 52 height 13
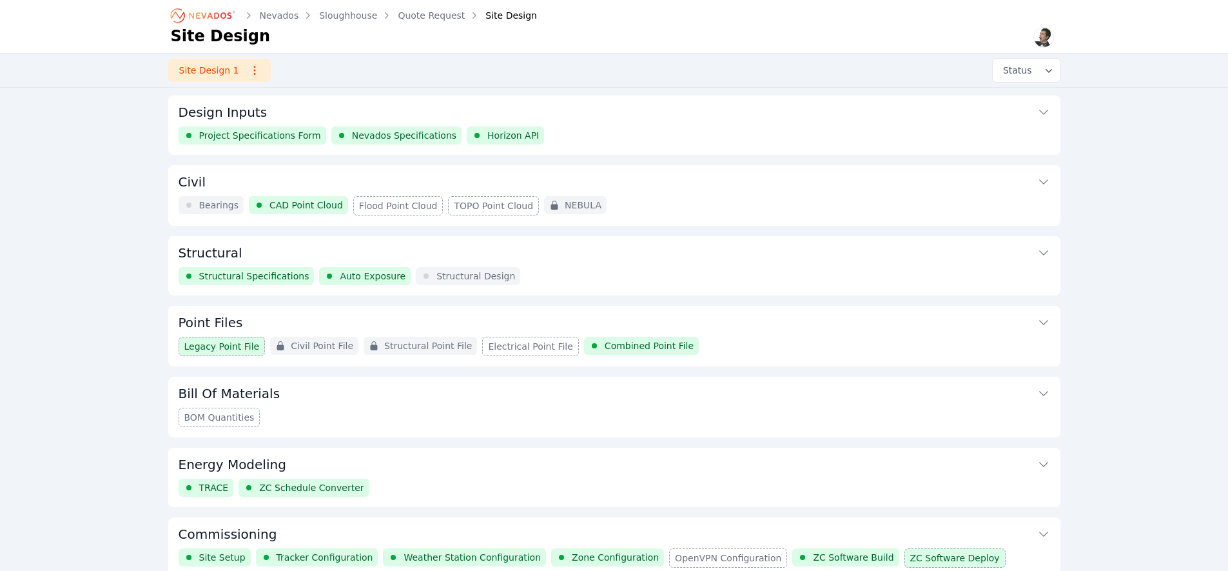
click at [283, 258] on button "Structural" at bounding box center [615, 251] width 872 height 31
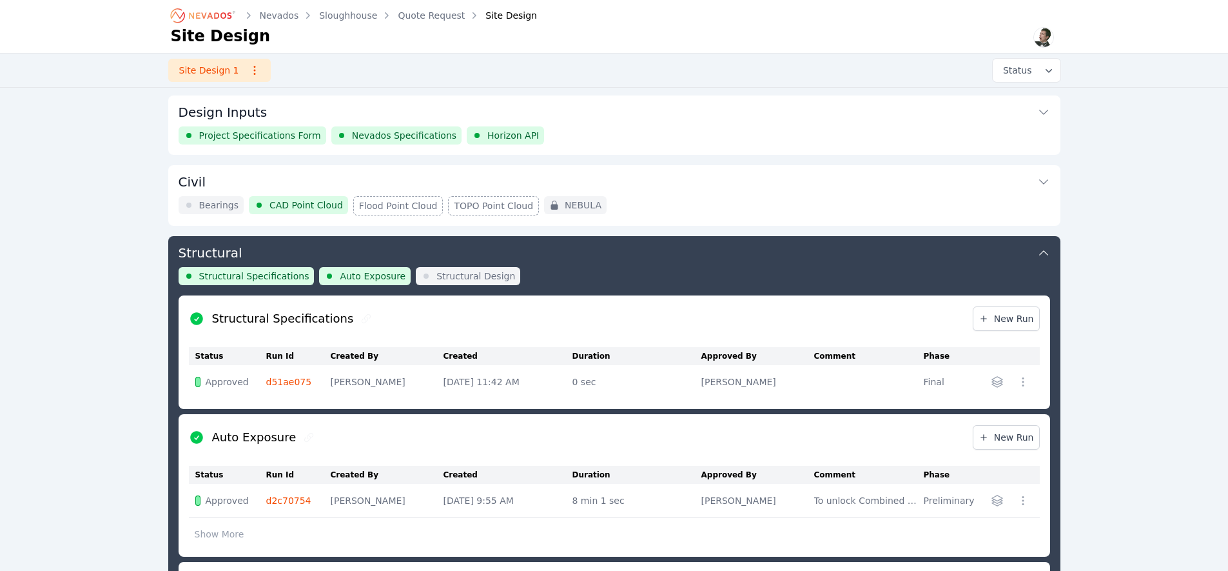
scroll to position [139, 0]
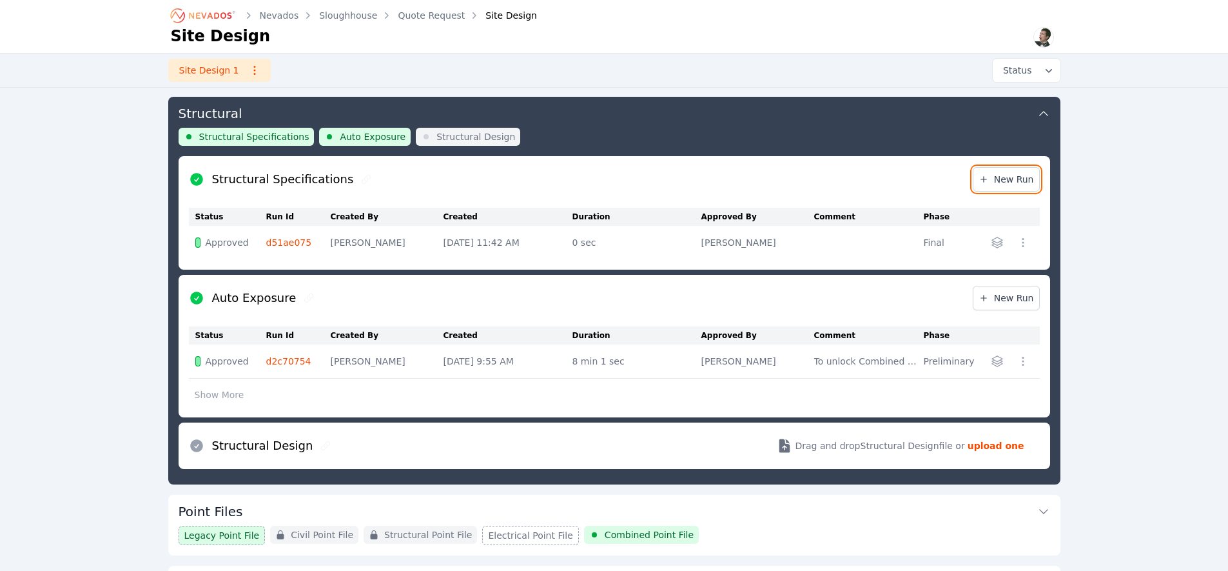
click at [1009, 180] on span "New Run" at bounding box center [1006, 179] width 55 height 13
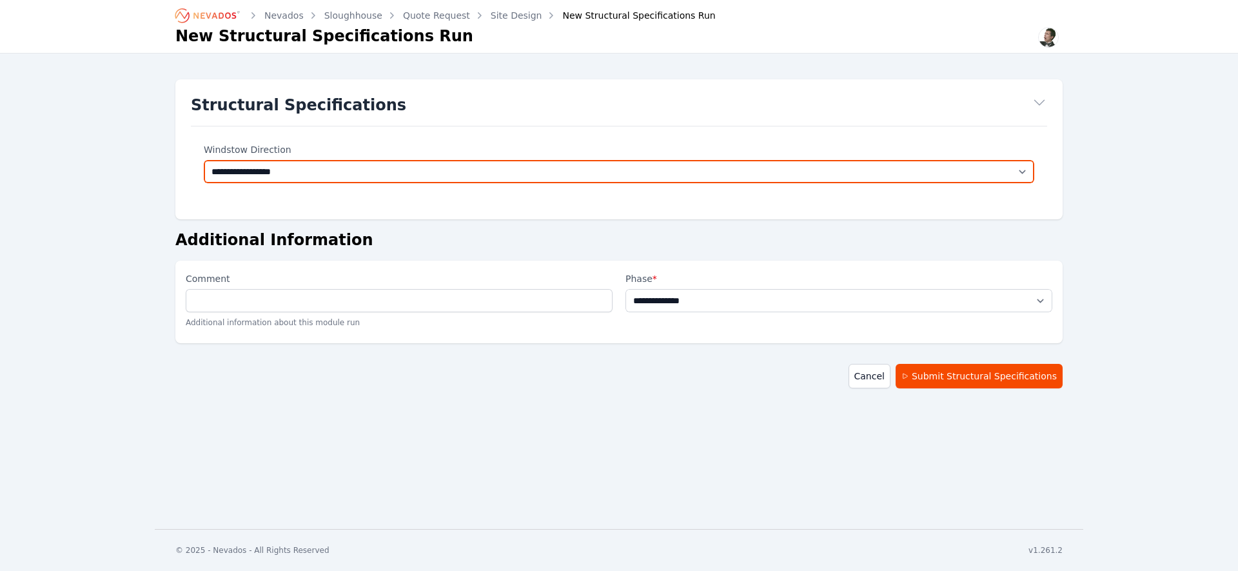
click at [1013, 177] on select "**********" at bounding box center [619, 171] width 830 height 23
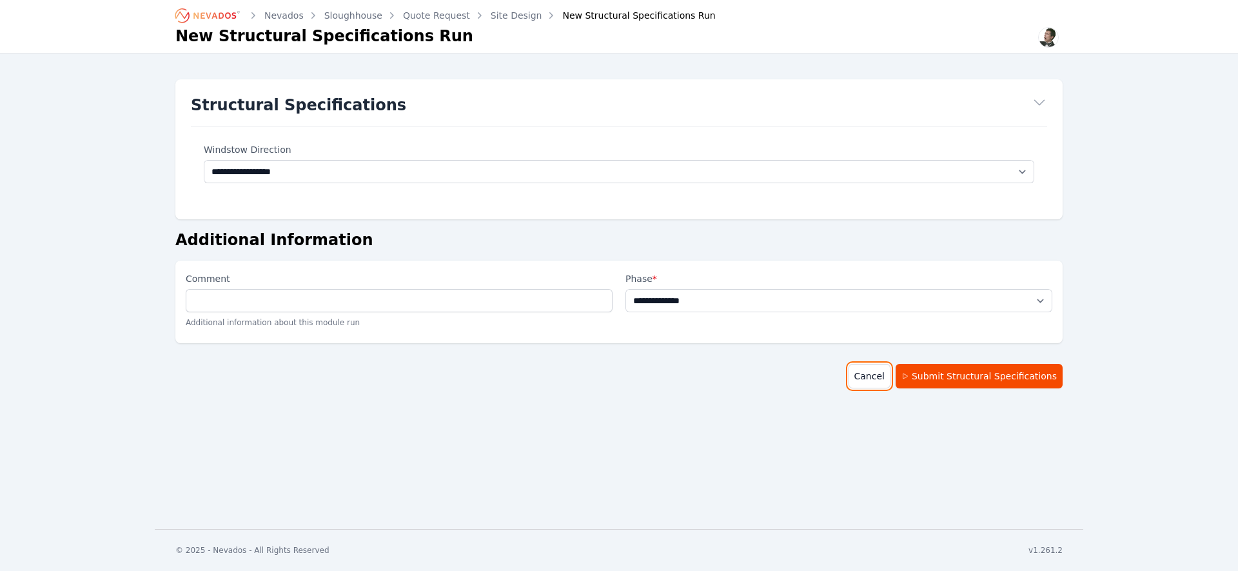
click at [884, 375] on link "Cancel" at bounding box center [870, 376] width 42 height 25
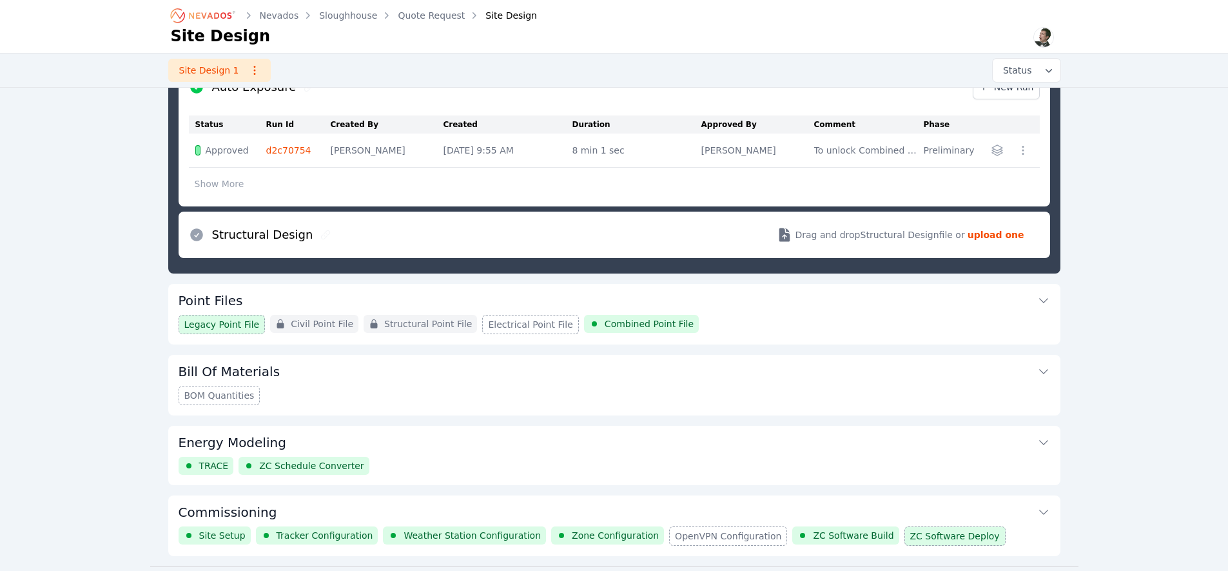
scroll to position [376, 0]
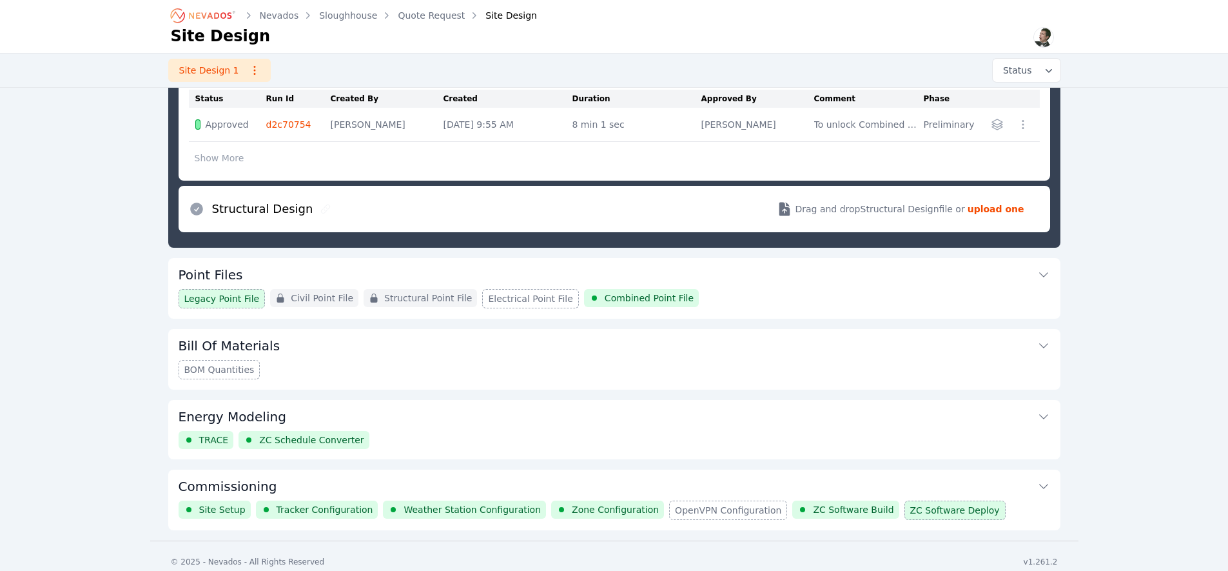
click at [614, 274] on button "Point Files" at bounding box center [615, 273] width 872 height 31
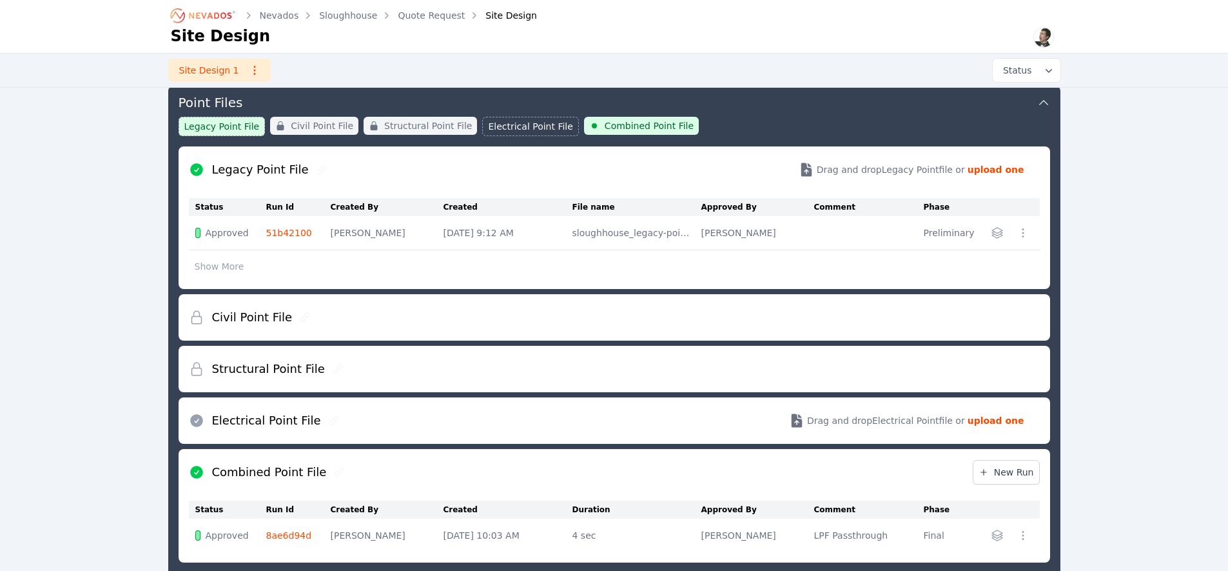
scroll to position [221, 0]
click at [489, 358] on div "Structural Point File" at bounding box center [614, 368] width 851 height 46
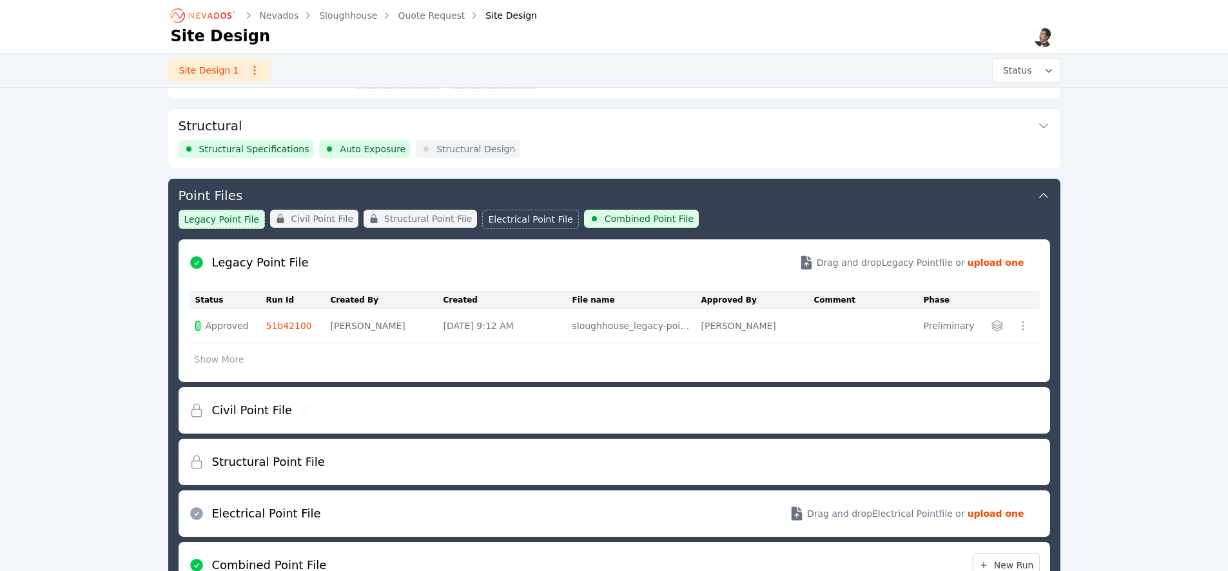
scroll to position [0, 0]
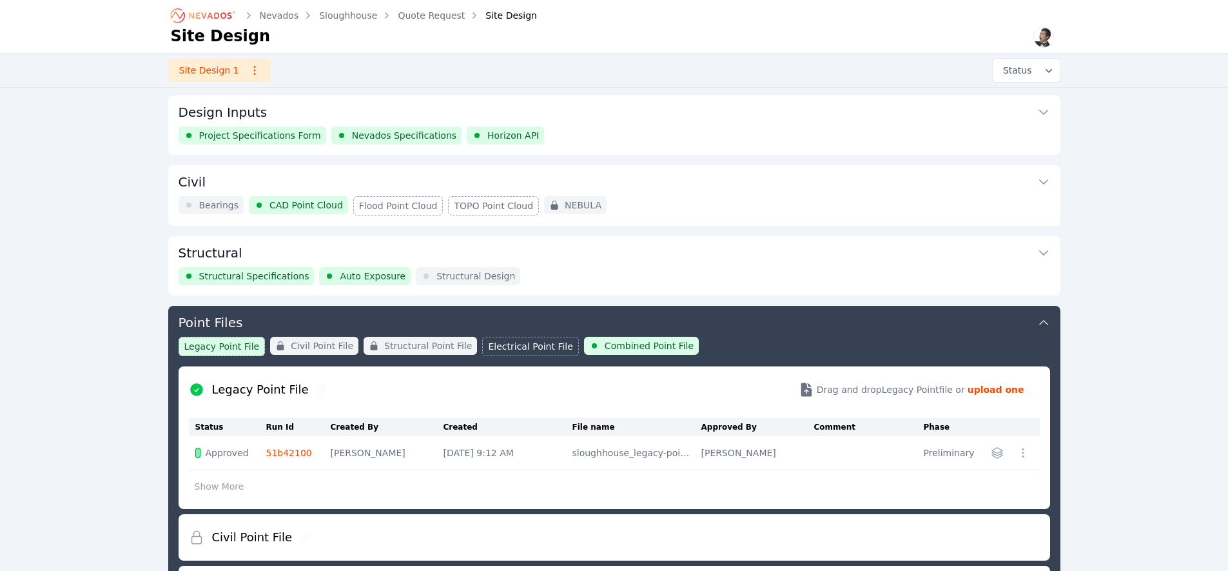
click at [545, 264] on button "Structural" at bounding box center [615, 251] width 872 height 31
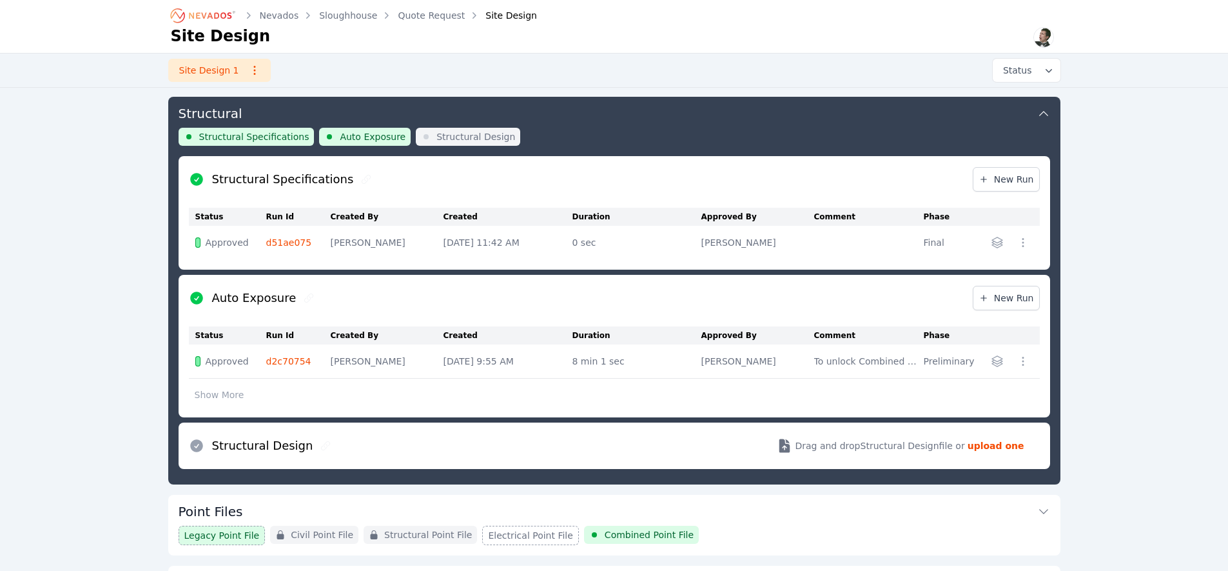
scroll to position [388, 0]
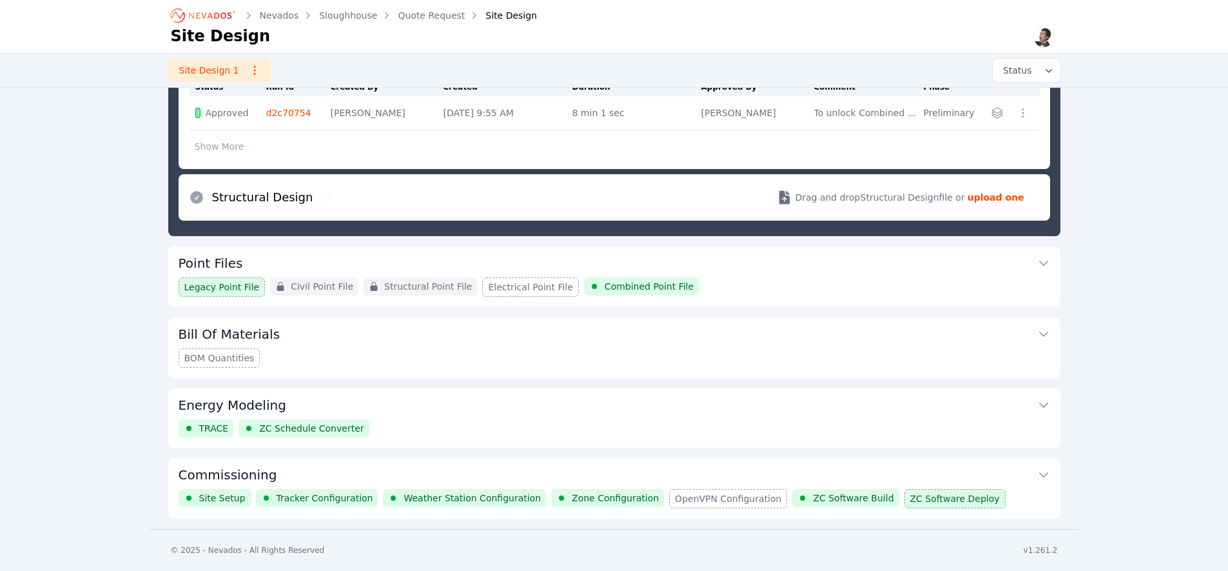
click at [720, 288] on div "Legacy Point File Civil Point File Structural Point File Electrical Point File …" at bounding box center [615, 286] width 872 height 19
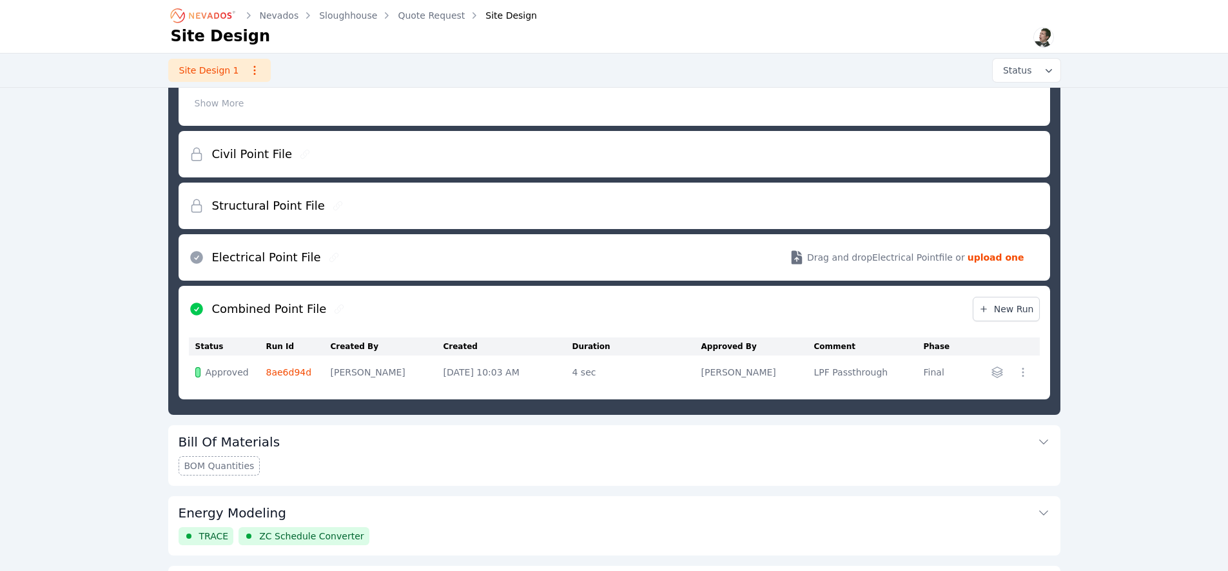
scroll to position [388, 0]
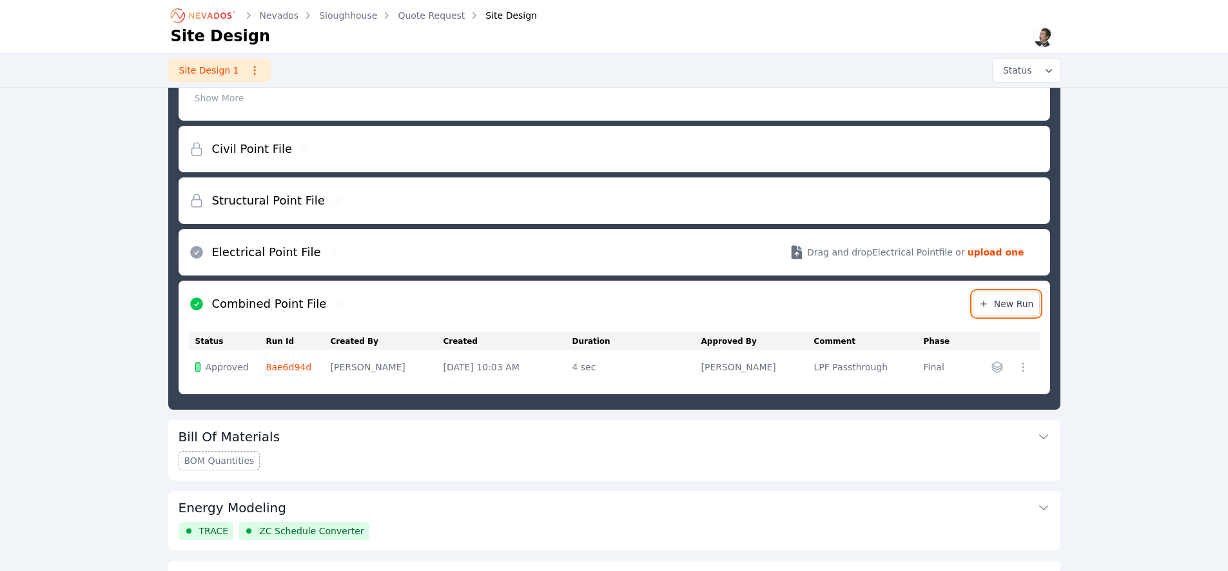
click at [1008, 304] on span "New Run" at bounding box center [1006, 303] width 55 height 13
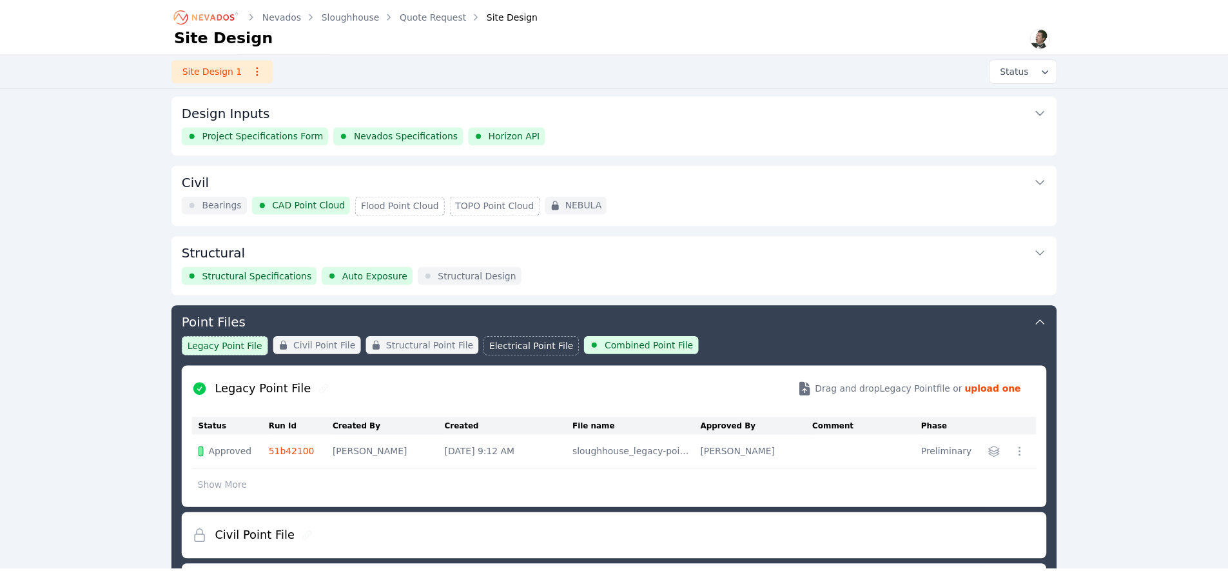
scroll to position [209, 0]
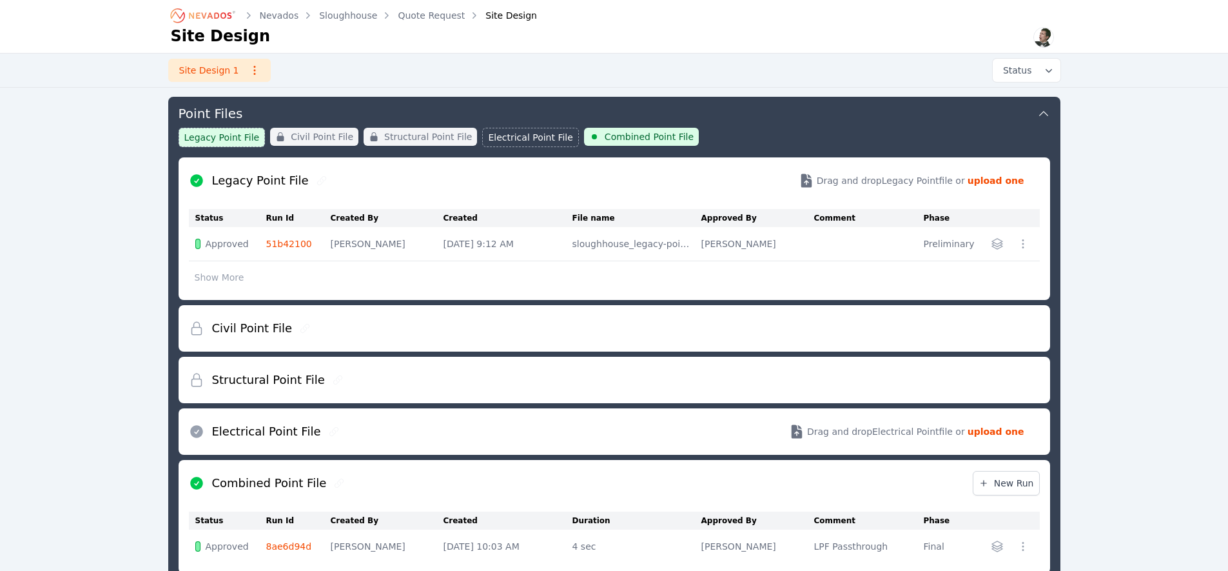
click at [549, 372] on div "Structural Point File" at bounding box center [614, 380] width 851 height 46
